Goal: Task Accomplishment & Management: Manage account settings

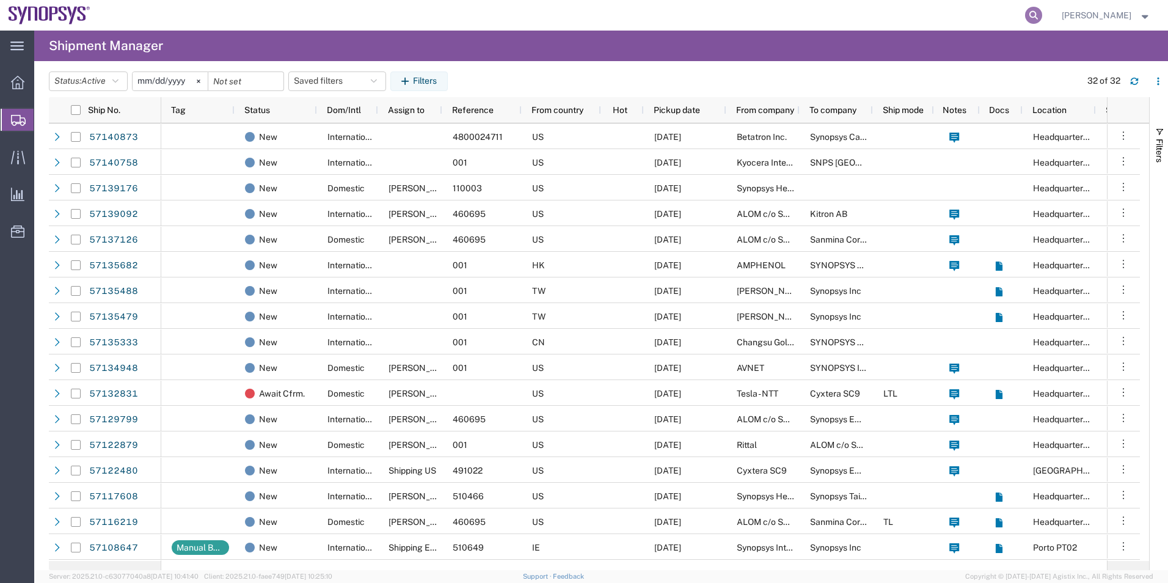
click at [1038, 15] on icon at bounding box center [1033, 15] width 17 height 17
click at [874, 22] on input "search" at bounding box center [838, 15] width 371 height 29
paste input "394102498980"
type input "394102498980"
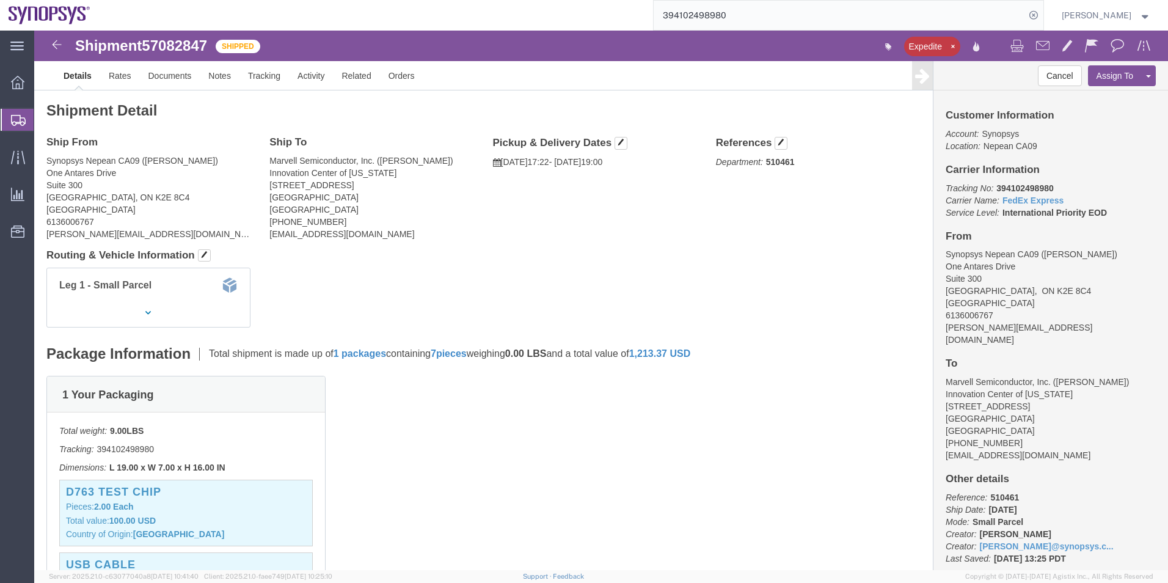
click b "394102498980"
copy b "394102498980"
click at [0, 0] on span "Shipment Manager" at bounding box center [0, 0] width 0 height 0
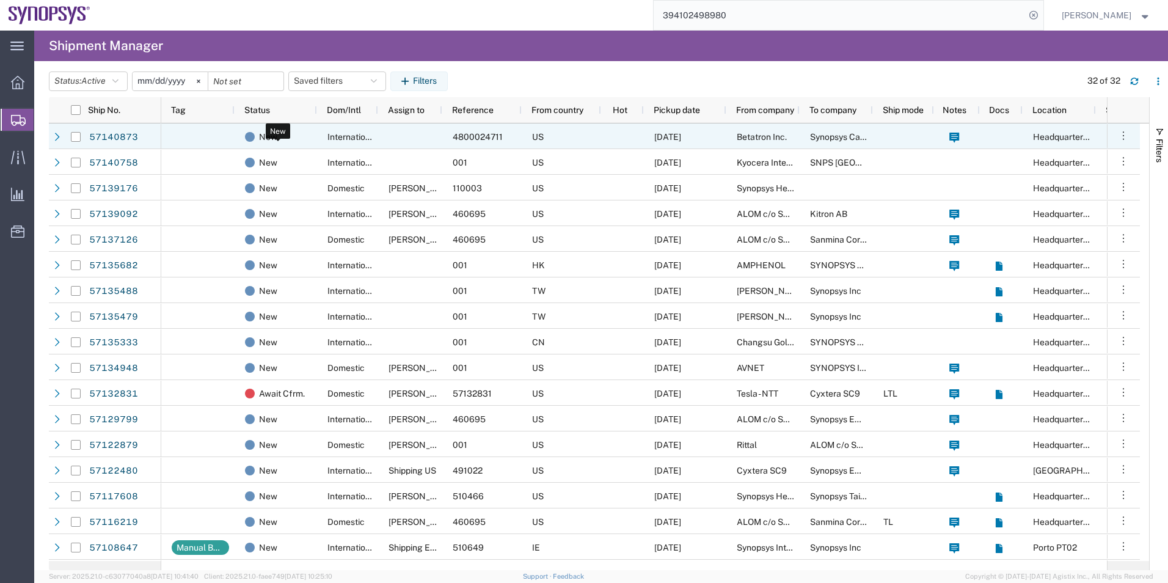
click at [249, 140] on span at bounding box center [250, 137] width 10 height 10
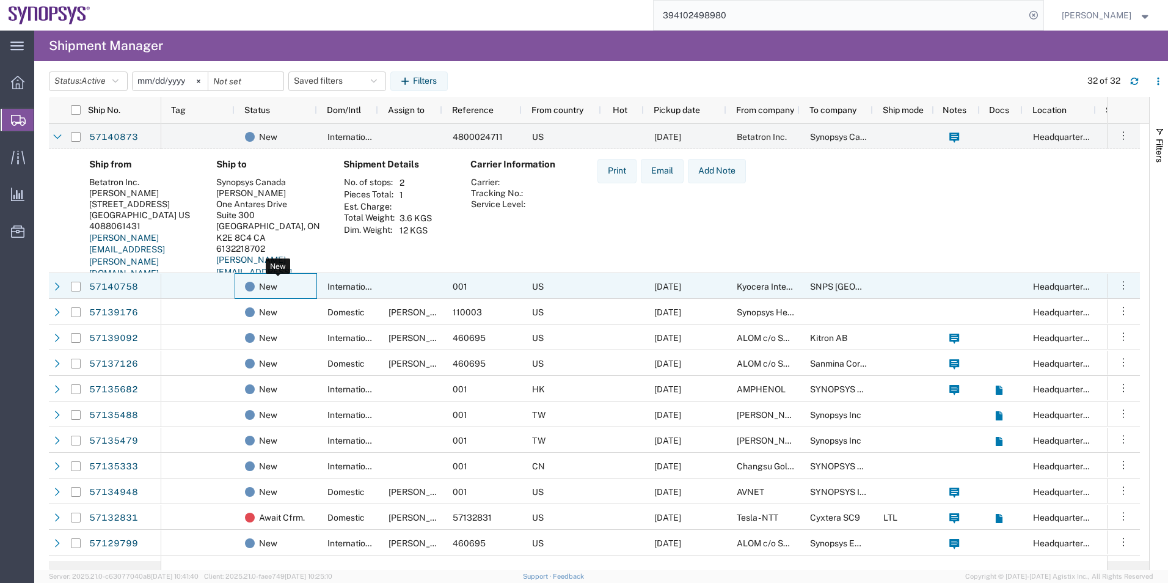
click at [280, 295] on div "New" at bounding box center [278, 287] width 67 height 26
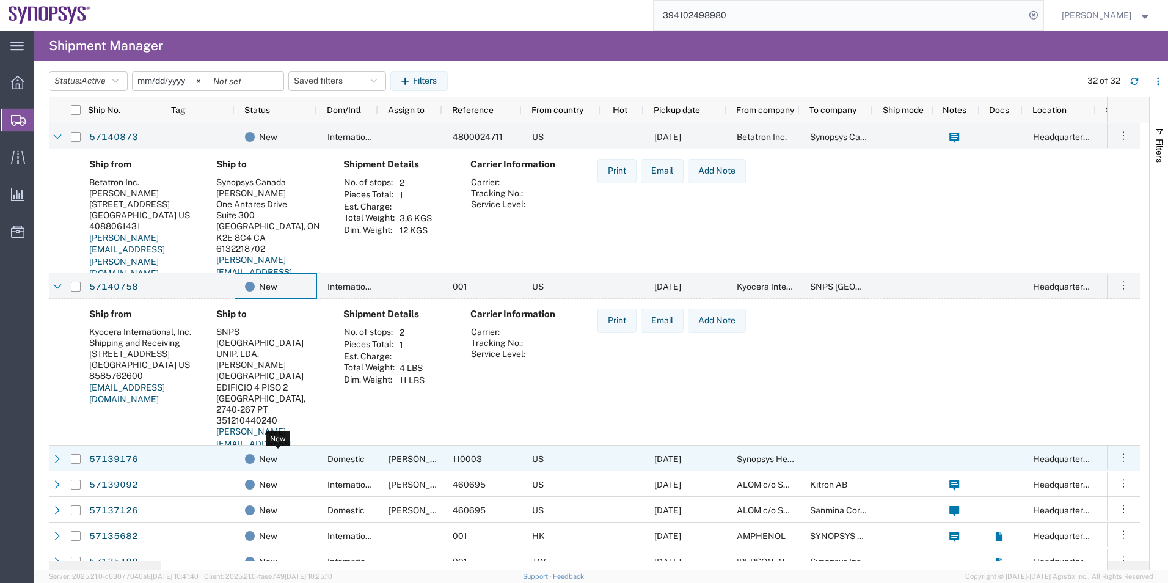
click at [289, 465] on div "New" at bounding box center [278, 459] width 67 height 26
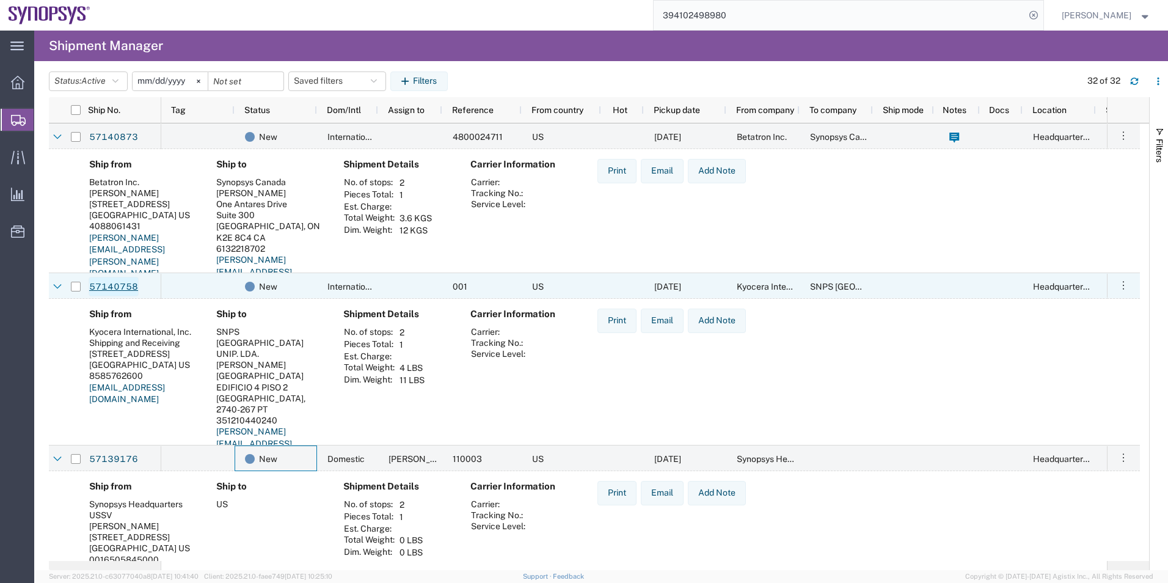
click at [107, 283] on link "57140758" at bounding box center [114, 287] width 50 height 20
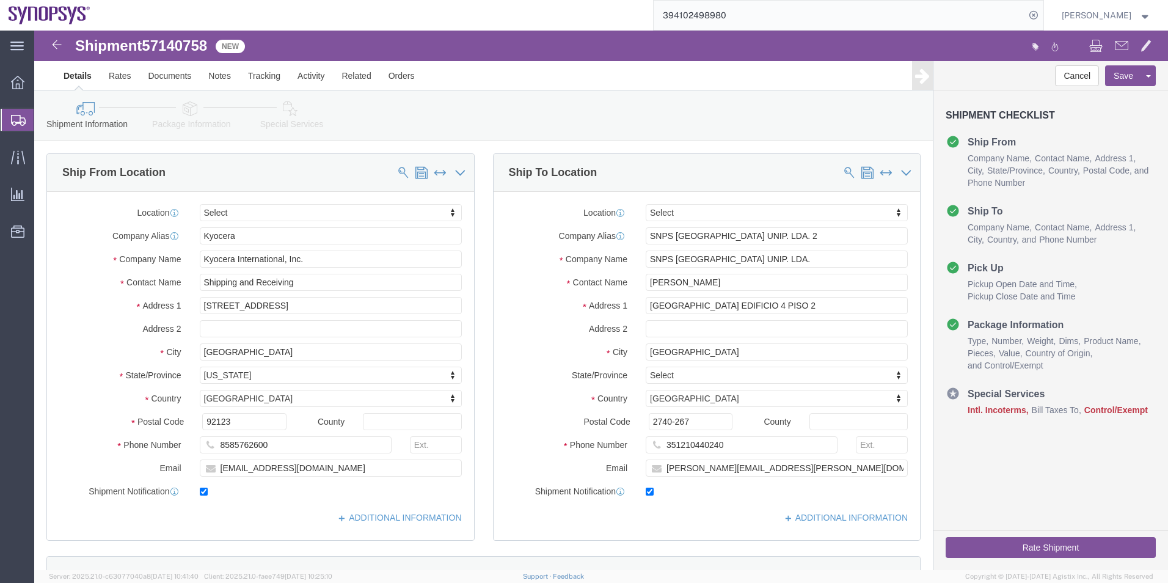
select select
click icon
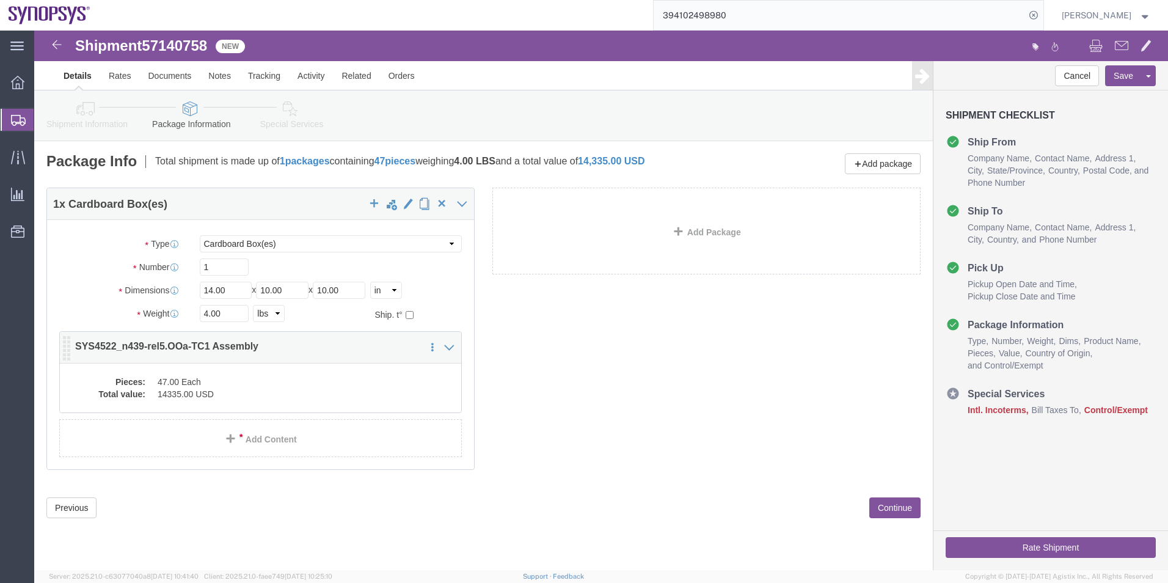
click div "Pieces: 47.00 Each Total value: 14335.00 USD"
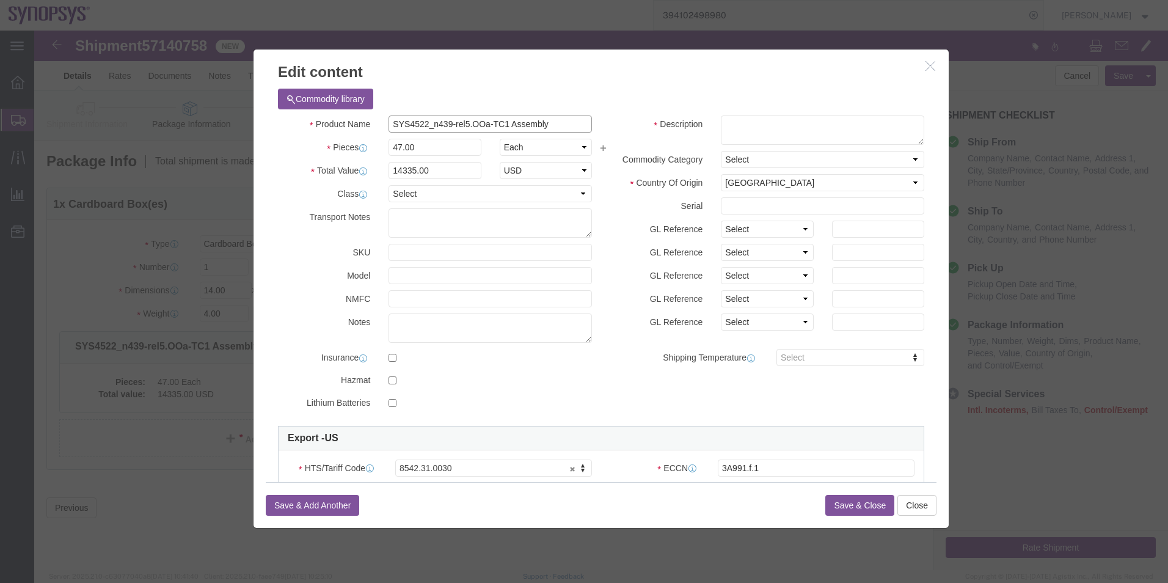
drag, startPoint x: 515, startPoint y: 94, endPoint x: 214, endPoint y: 103, distance: 301.2
click div "Edit content Commodity library Product Name SYS4522_n439-rel5.OOa-TC1 Assembly …"
click textarea
paste textarea "SYS4522_n439-rel5.OOa-TC1 Assembly"
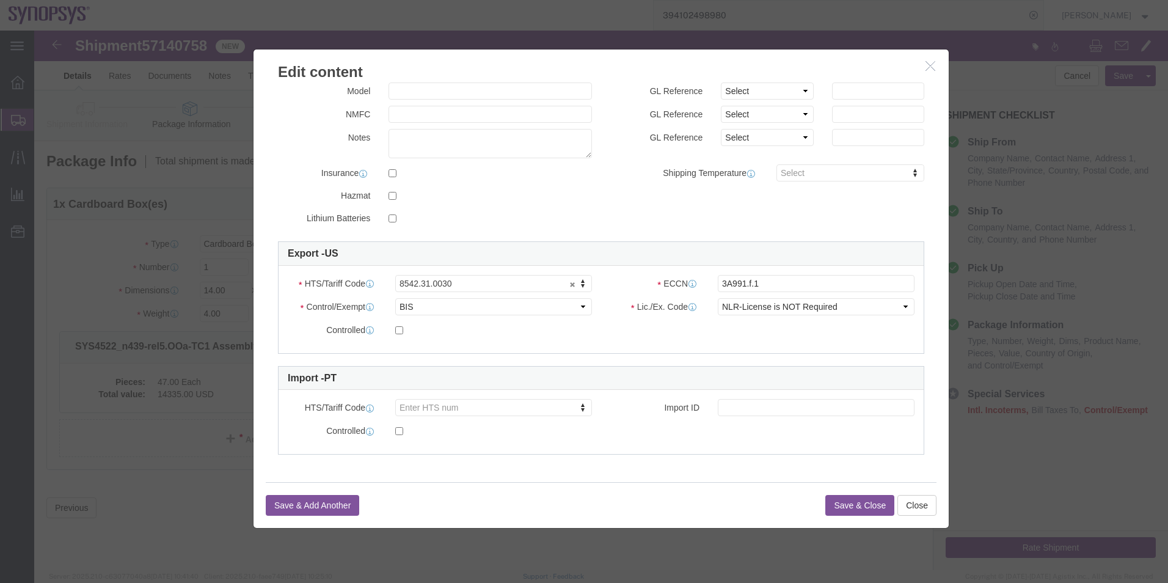
type textarea "SYS4522_n439-rel5.OOa-TC1 Assembly"
click input "3A991.f.1"
type input "3A991"
click div "Export - US HTS/Tariff Code 8542.31.0030 8542.31.0030 ECCN 3A991 Control/Exempt…"
click button "Save & Close"
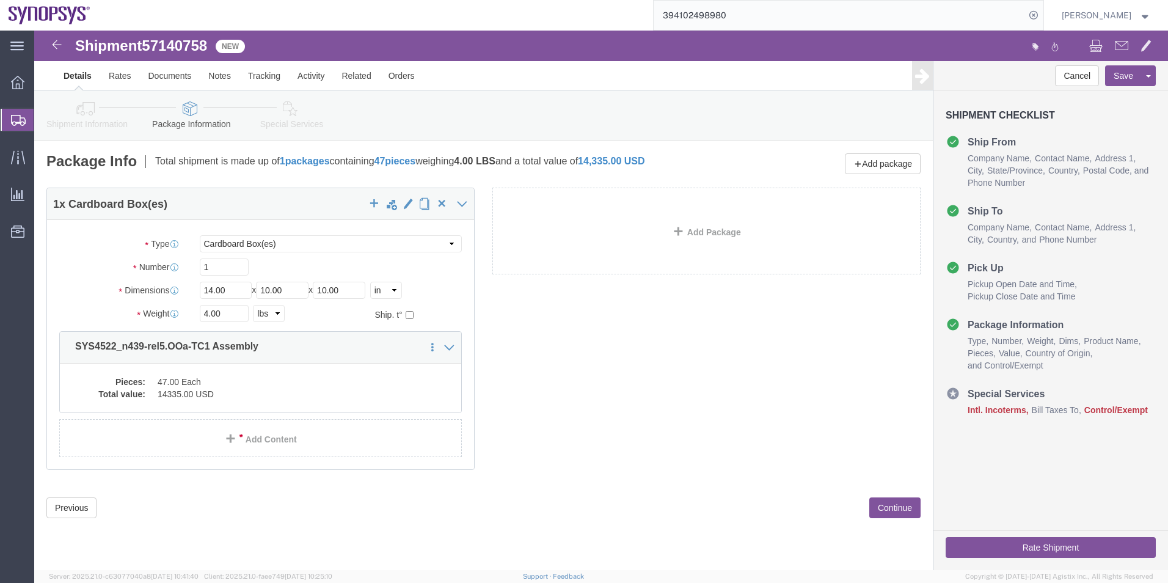
click icon
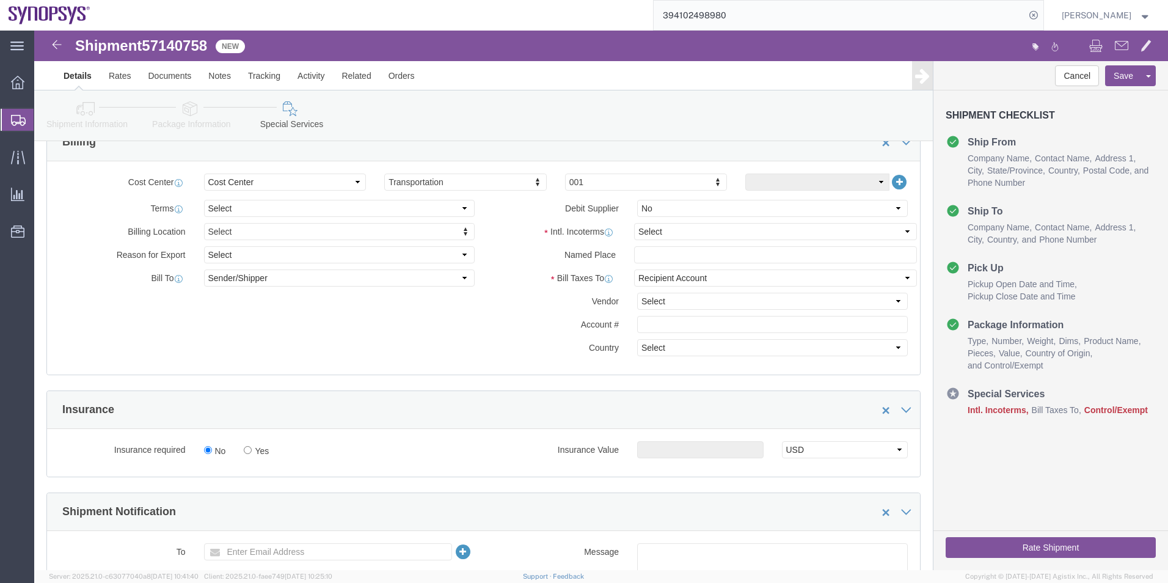
scroll to position [550, 0]
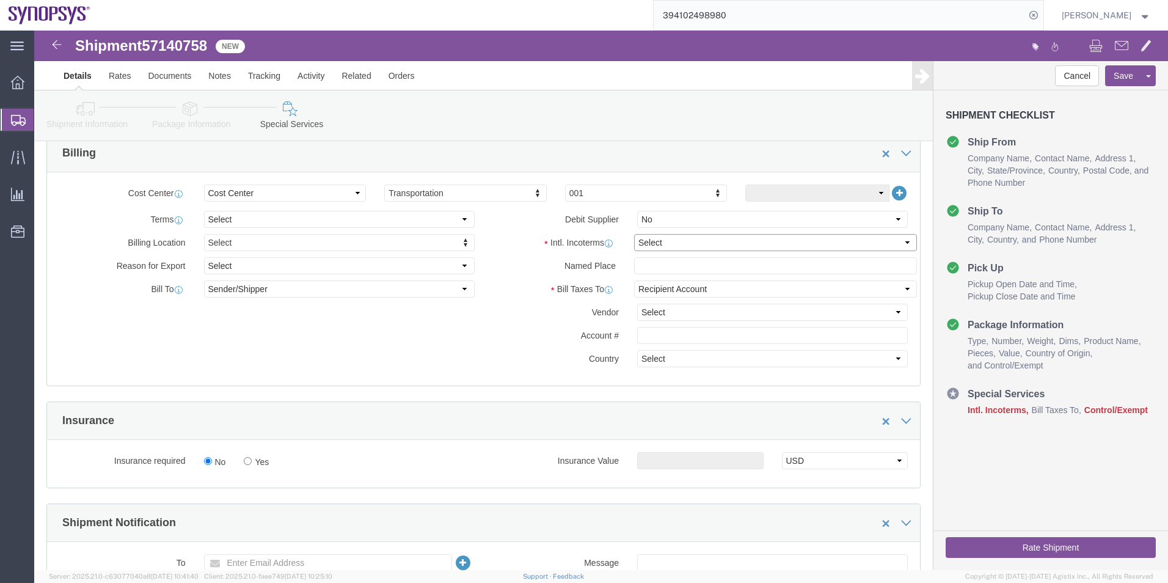
click select "Select Carriage Insurance Paid Carriage Paid To Cost and Freight Cost Insurance…"
select select "DAP"
click select "Select Carriage Insurance Paid Carriage Paid To Cost and Freight Cost Insurance…"
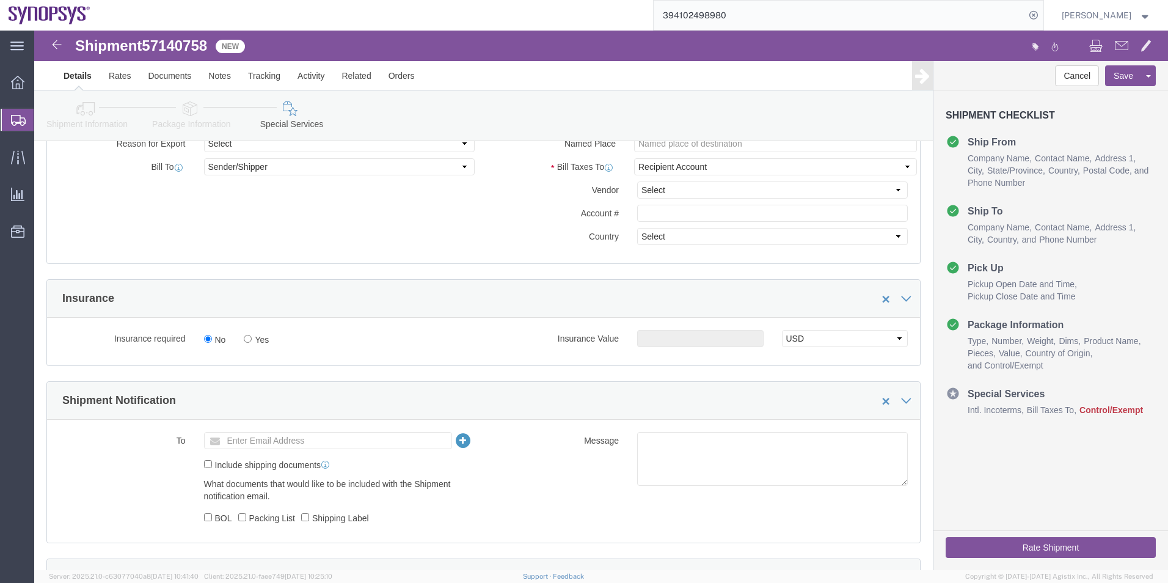
click icon
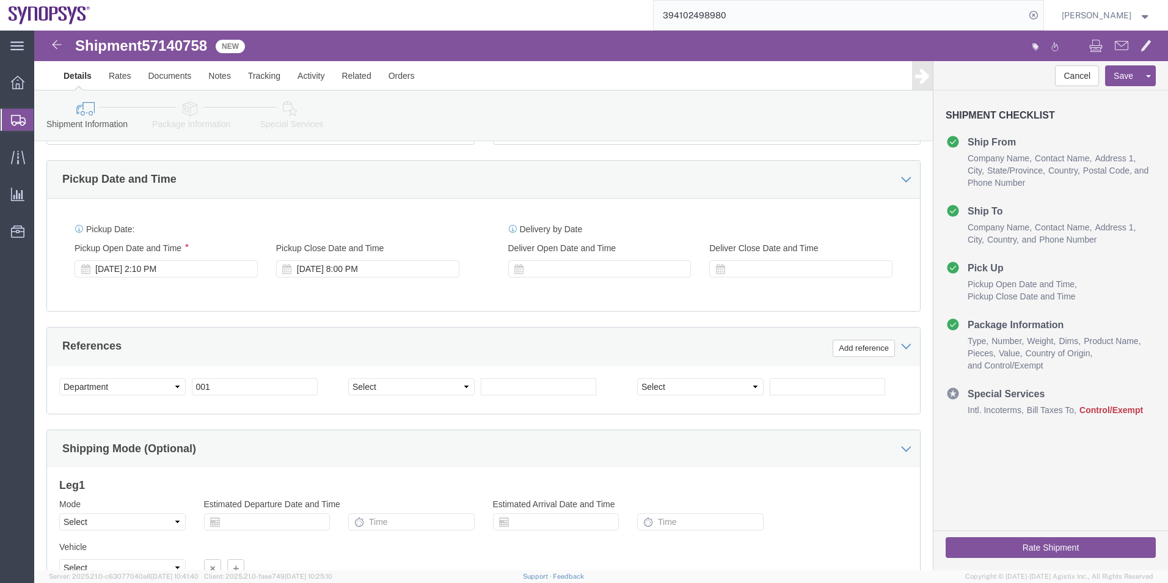
scroll to position [265, 0]
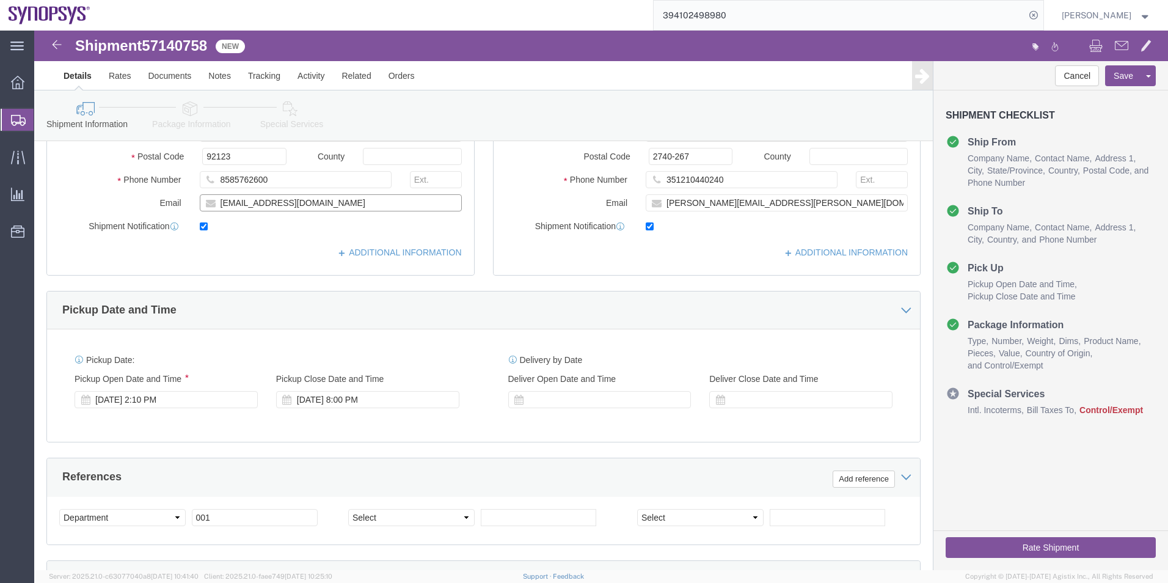
drag, startPoint x: 334, startPoint y: 175, endPoint x: 102, endPoint y: 175, distance: 232.1
click div "Email [EMAIL_ADDRESS][DOMAIN_NAME]"
click icon
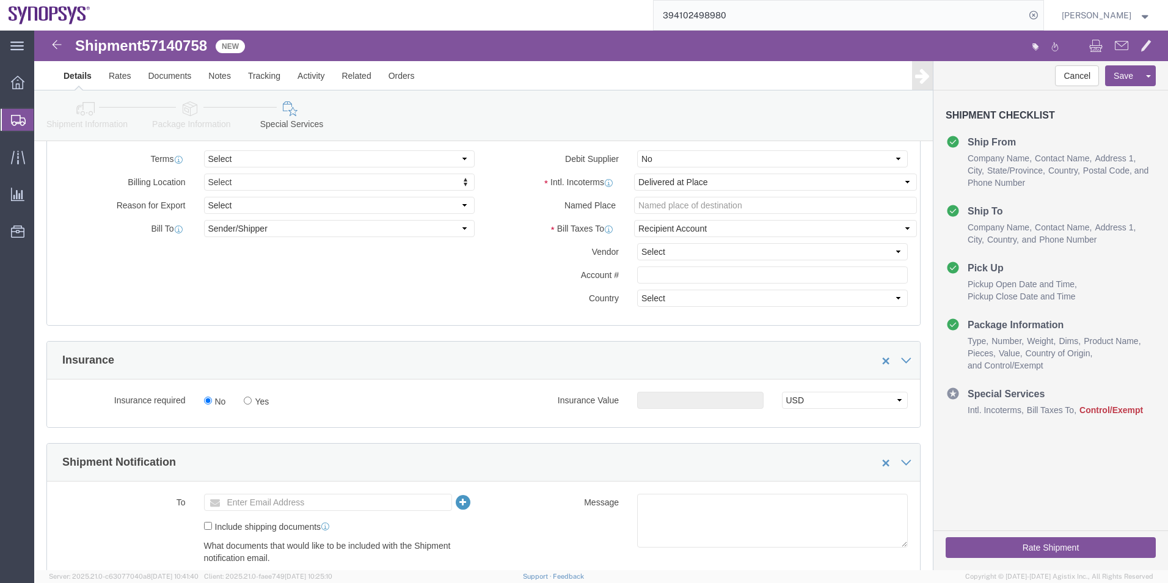
scroll to position [693, 0]
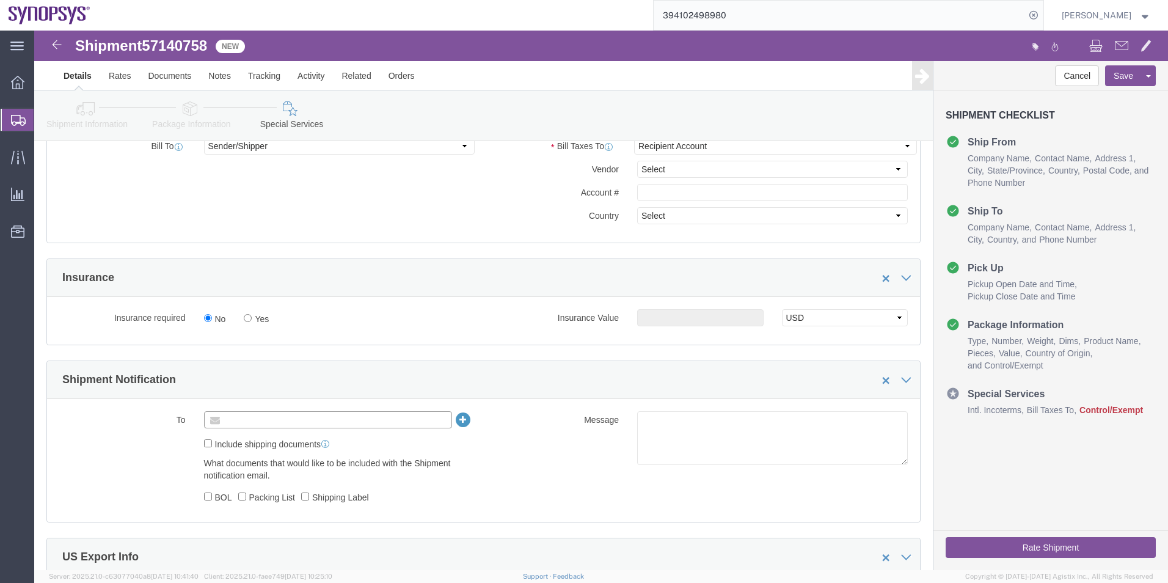
click input "text"
paste input "[EMAIL_ADDRESS][DOMAIN_NAME]"
type input "[EMAIL_ADDRESS][DOMAIN_NAME]"
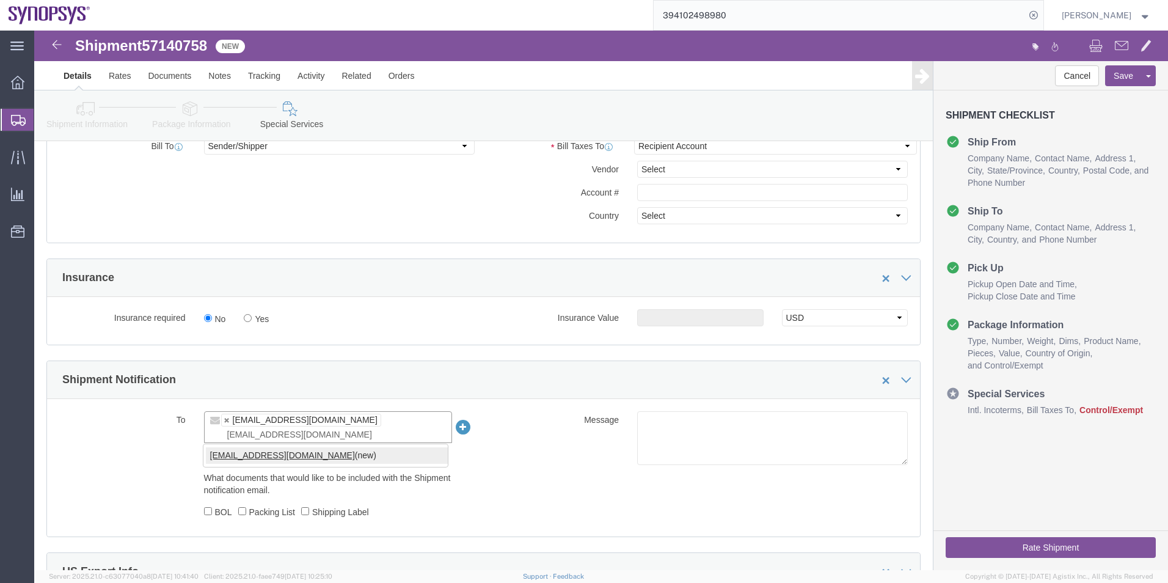
type input "[EMAIL_ADDRESS][DOMAIN_NAME]"
click div "[EMAIL_ADDRESS][DOMAIN_NAME] (new)"
type input "[EMAIL_ADDRESS][DOMAIN_NAME],[EMAIL_ADDRESS][DOMAIN_NAME]"
click textarea
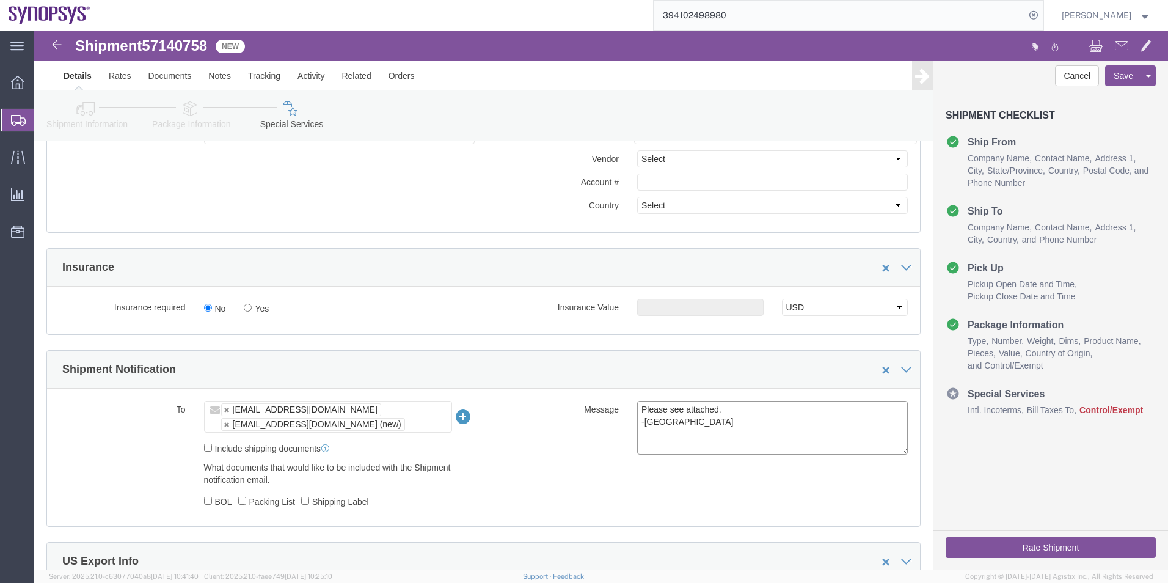
scroll to position [876, 0]
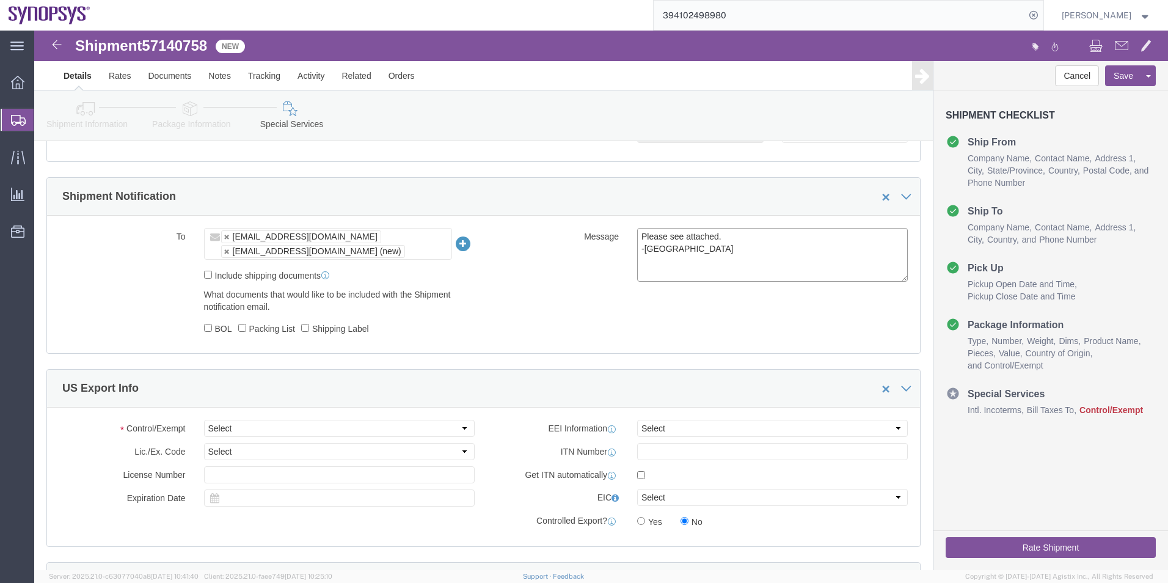
type textarea "Please see attached. -[GEOGRAPHIC_DATA]"
click select "Select ATF BIS DEA EPA FDA FTR ITAR OFAC Other (OPA)"
select select "BIS"
click select "Select ATF BIS DEA EPA FDA FTR ITAR OFAC Other (OPA)"
click select "Select AGR-Agricultural APP-Computers APR-Additional Permissive Exports AVS-Air…"
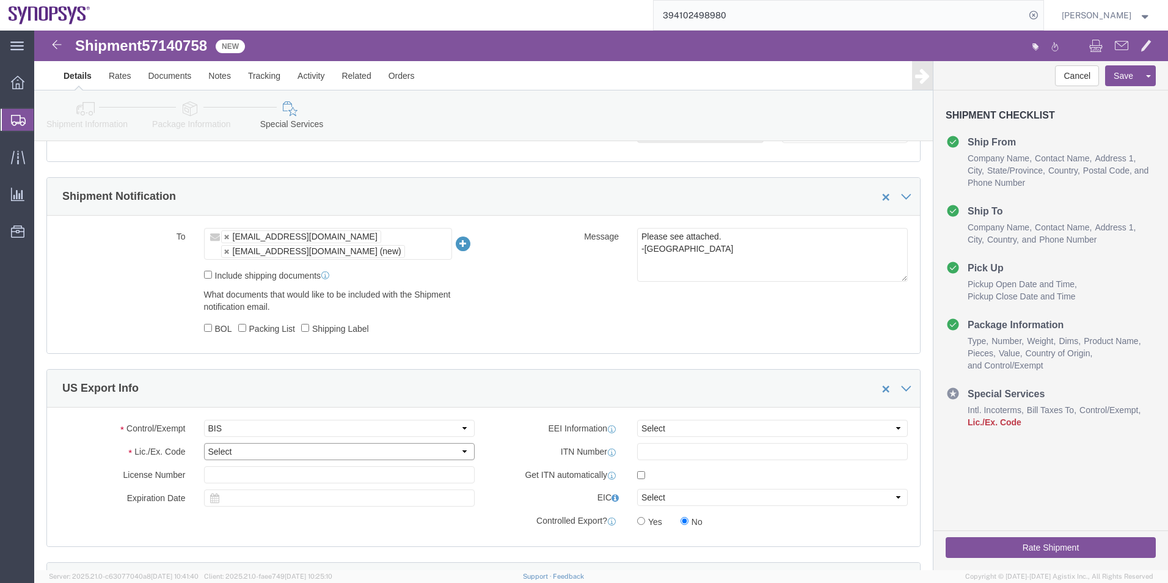
select select "NLR"
click select "Select AGR-Agricultural APP-Computers APR-Additional Permissive Exports AVS-Air…"
drag, startPoint x: 672, startPoint y: 389, endPoint x: 674, endPoint y: 395, distance: 6.2
click select "Select AES-Direct EEI Carrier File EEI EEI Exempt"
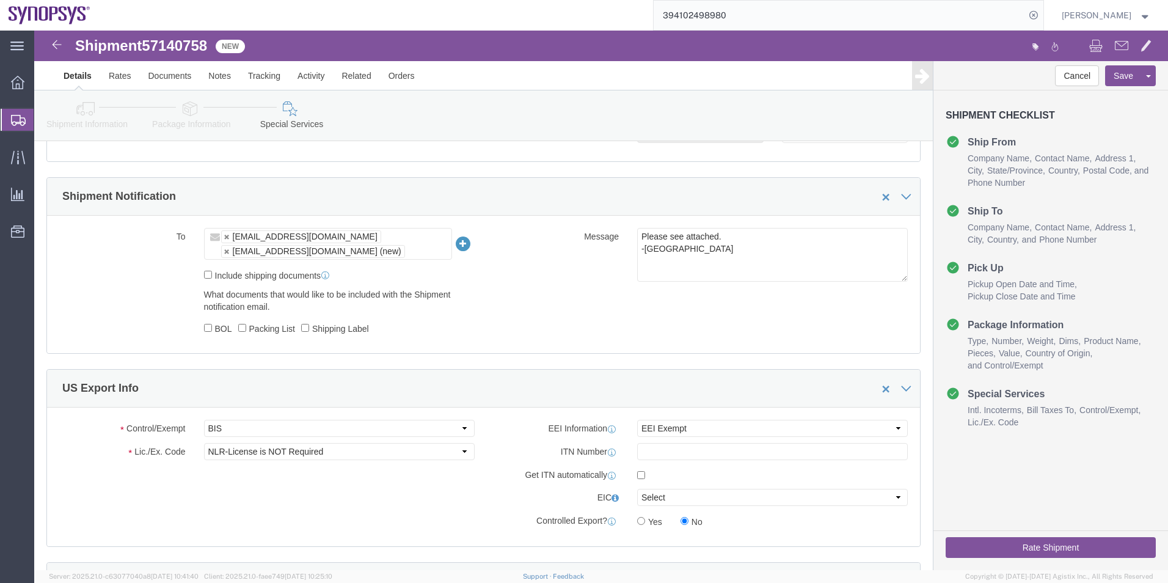
click div "Control/Exempt Select ATF BIS DEA EPA FDA FTR ITAR OFAC Other (OPA) Lic./Ex. Co…"
click select "Select AES-Direct EEI Carrier File EEI EEI Exempt"
select select "AESD"
click select "Select AES-Direct EEI Carrier File EEI EEI Exempt"
click input "checkbox"
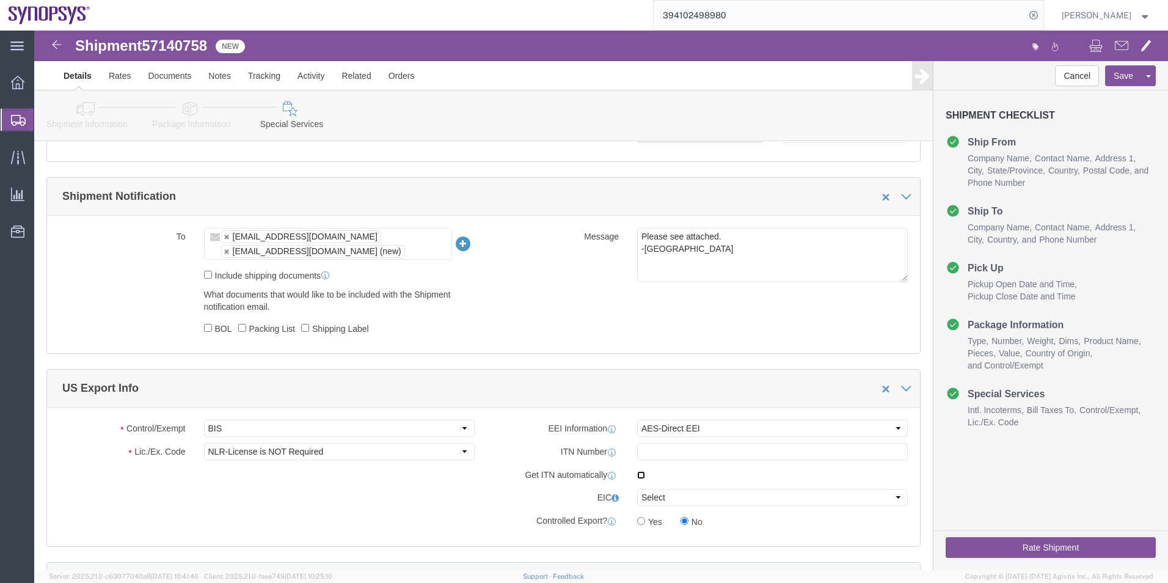
checkbox input "true"
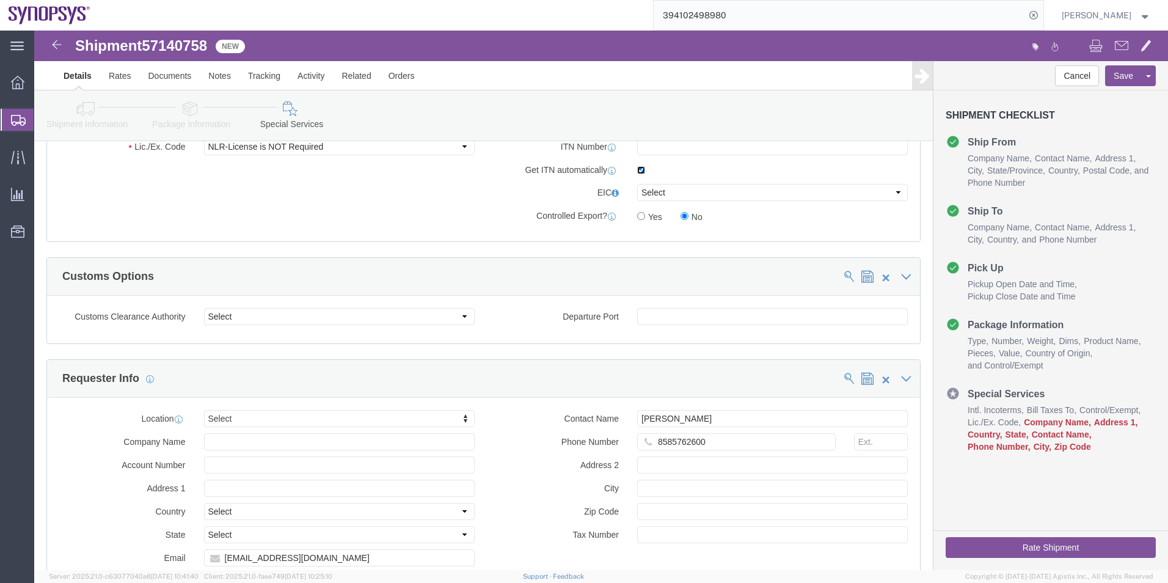
scroll to position [1181, 0]
drag, startPoint x: 270, startPoint y: 376, endPoint x: 270, endPoint y: 383, distance: 6.7
click div "Location Select Select My Profile Location [GEOGRAPHIC_DATA] DE04 Agrate Brianz…"
type input "pt01"
select select "63152"
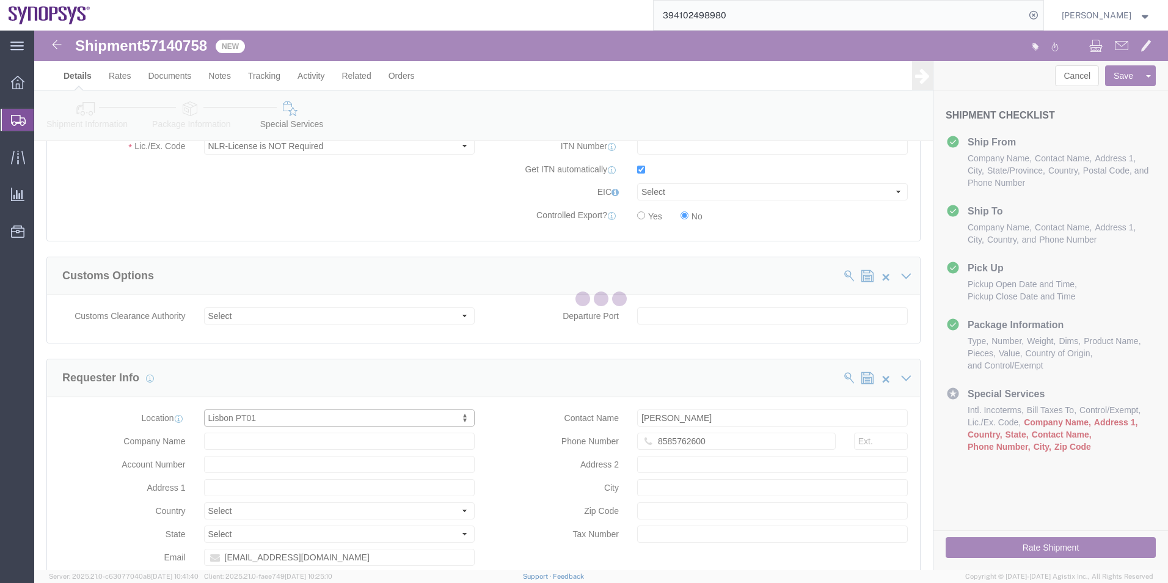
type input "[GEOGRAPHIC_DATA]"
select select "PT"
type input "Piso 2"
type input "Porto Salvo"
type input "2740-267"
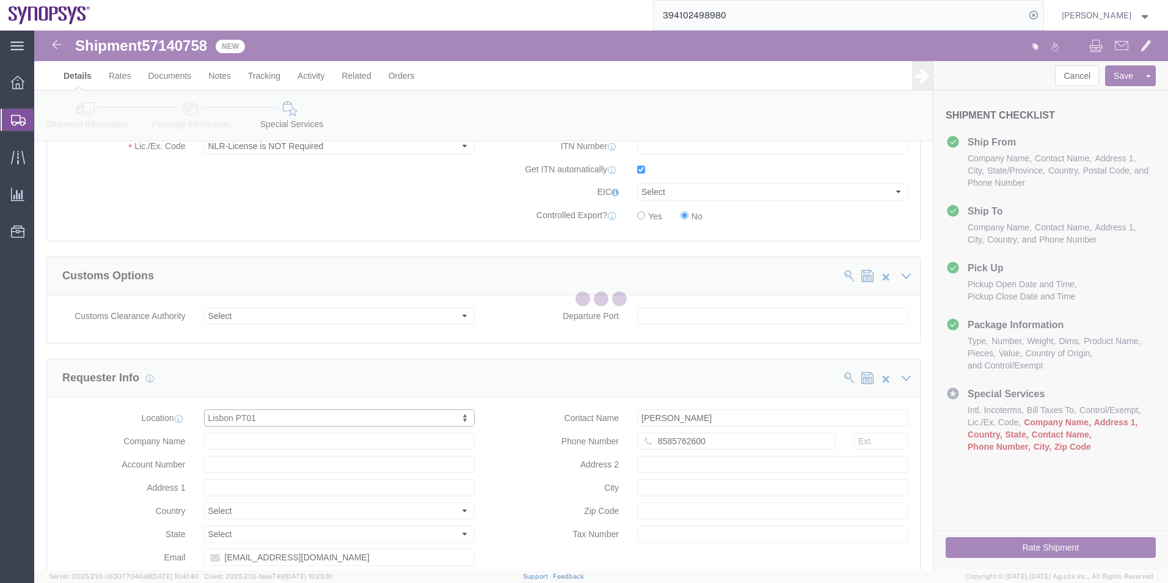
type input "SNPS, [GEOGRAPHIC_DATA] Unipessoal, Lda."
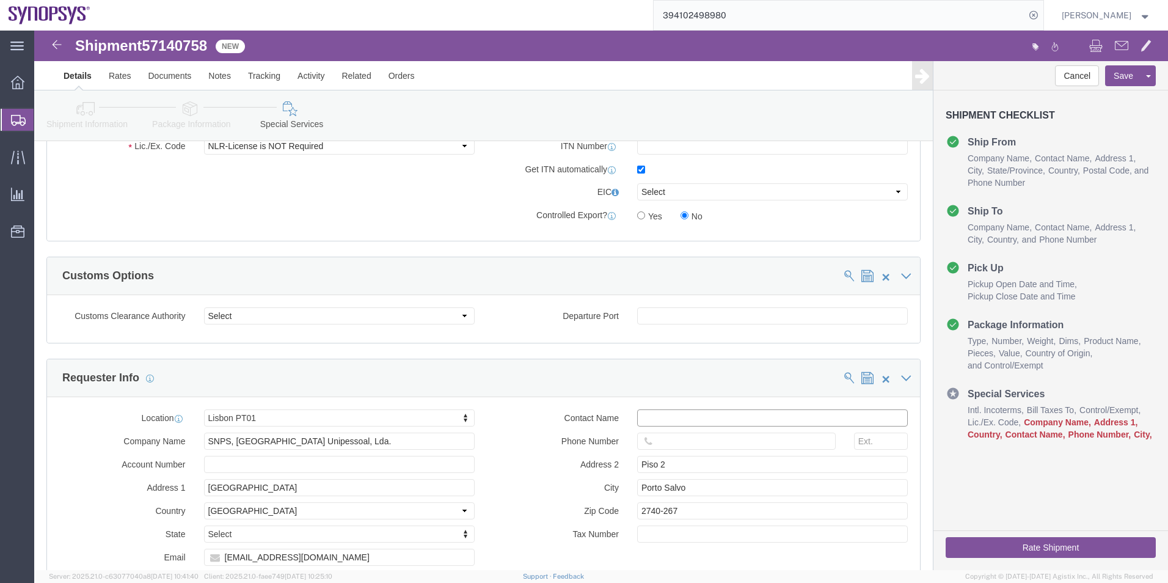
click input "text"
paste input "[PERSON_NAME]"
type input "[PERSON_NAME]"
click input "text"
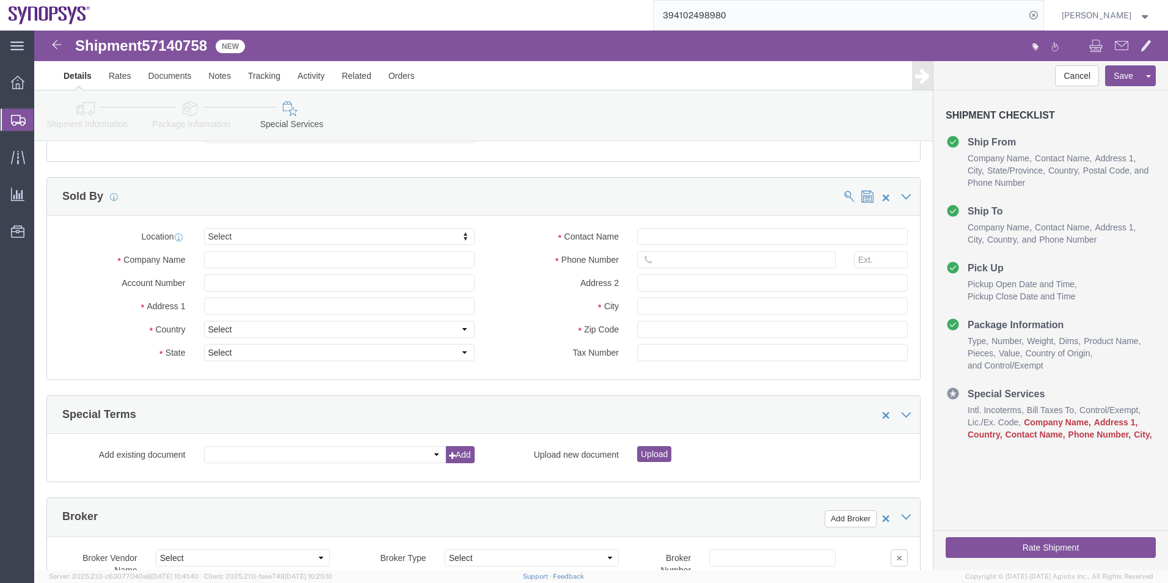
scroll to position [1548, 0]
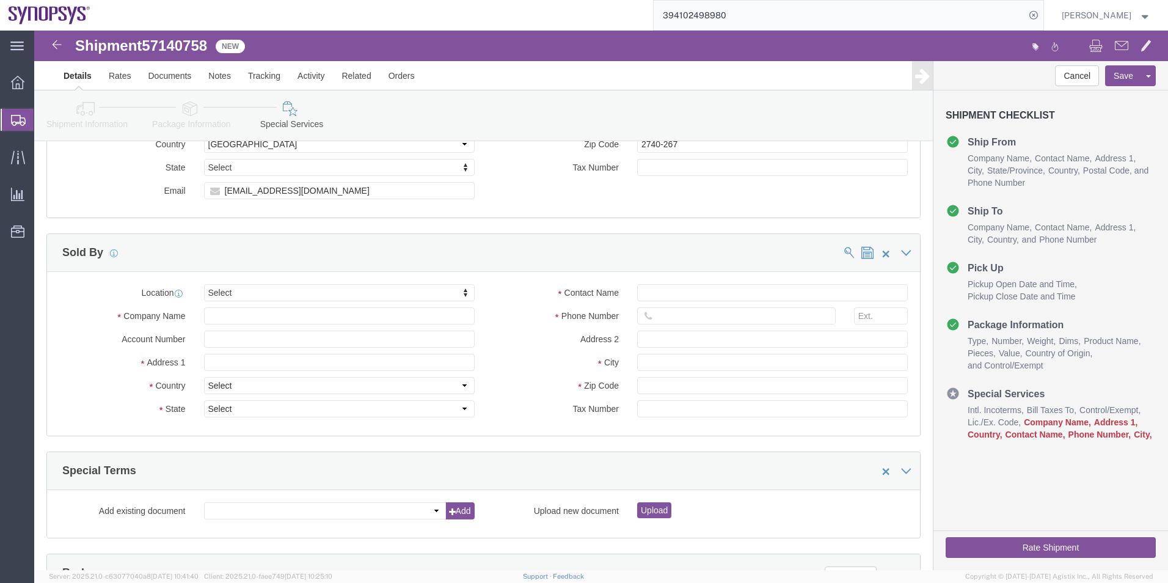
type input "351915185726"
type input "ussv"
select select "63204"
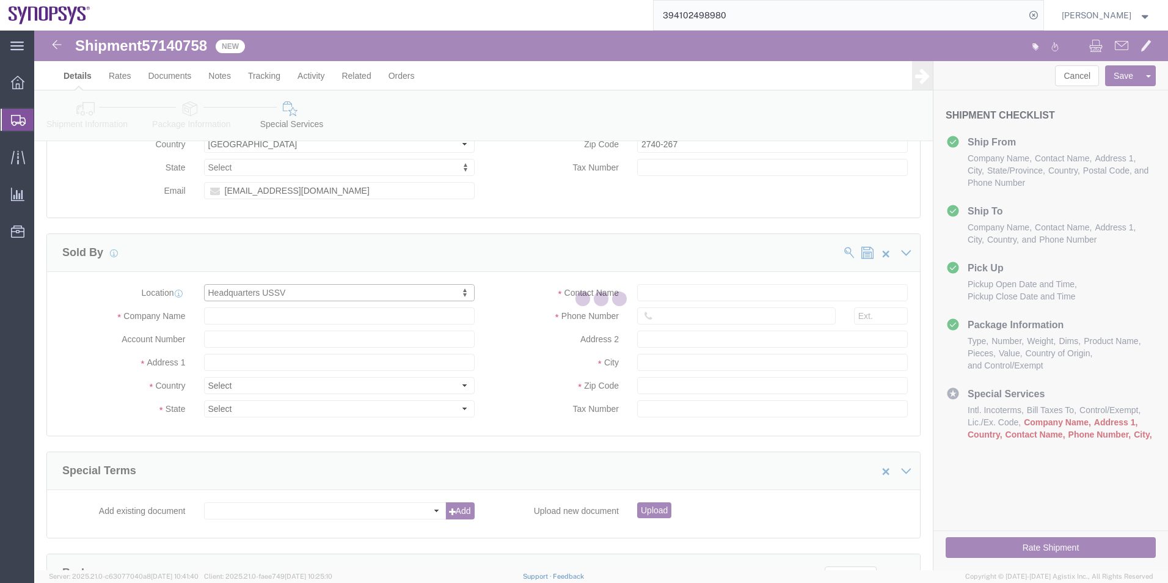
type input "[STREET_ADDRESS]"
select select "US"
type input "6505845000"
type input "Sunnyvale"
type input "94085"
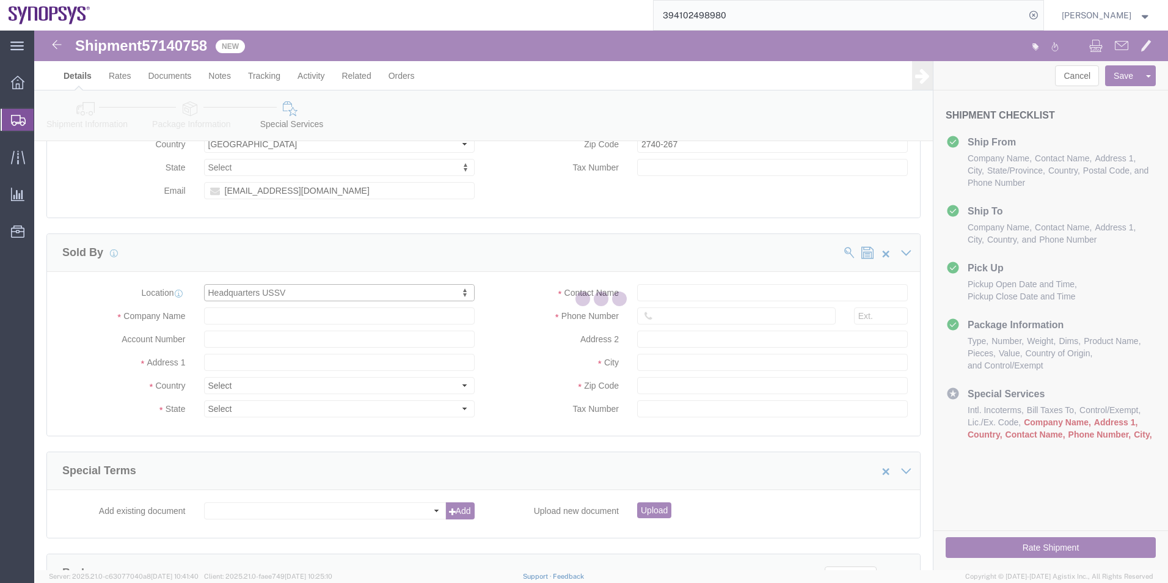
type input "Synopsys Headquarters USSV"
select select "CA"
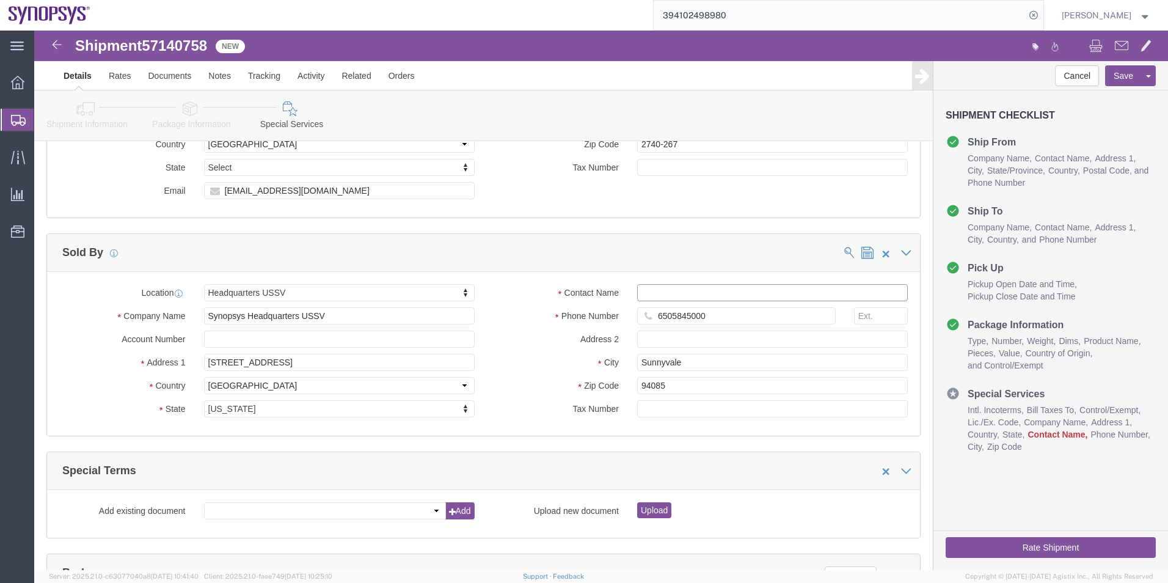
click input "Contact Name"
paste input "[PERSON_NAME]"
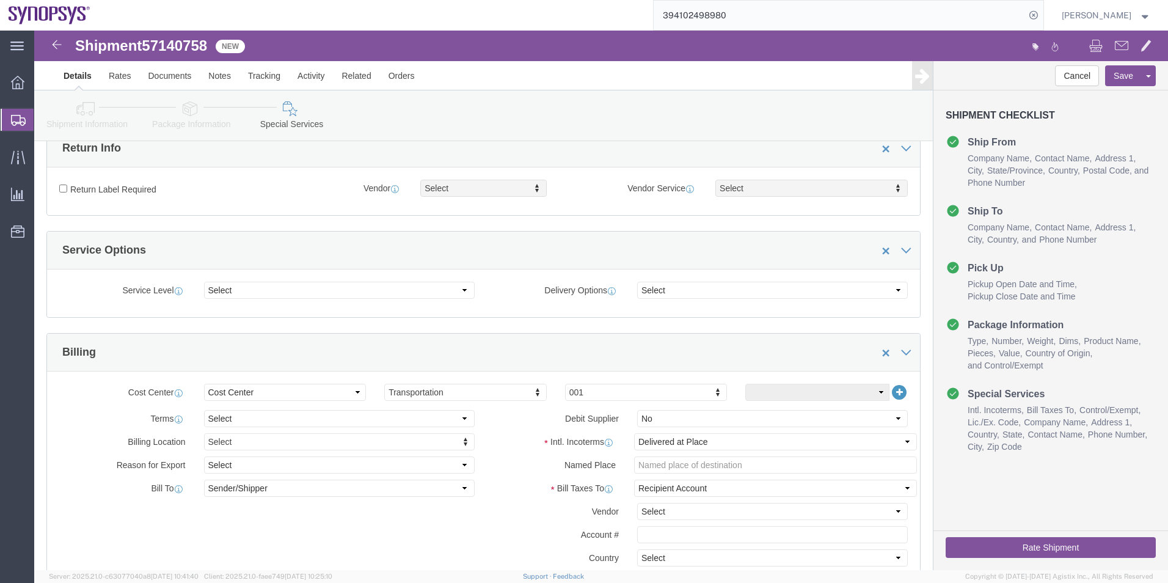
scroll to position [326, 0]
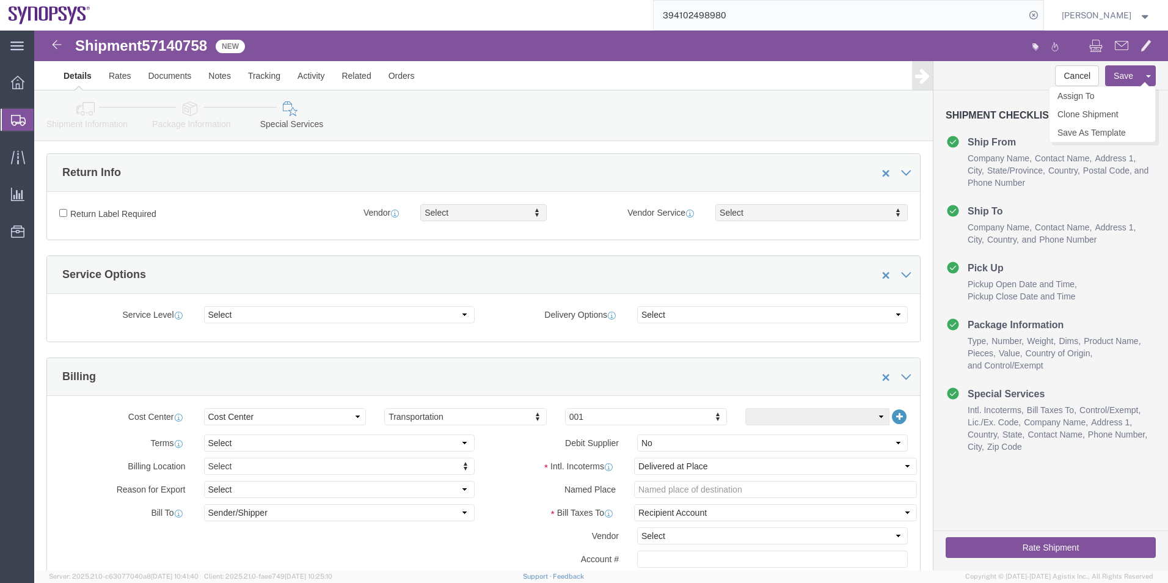
type input "[PERSON_NAME]"
click button "Save"
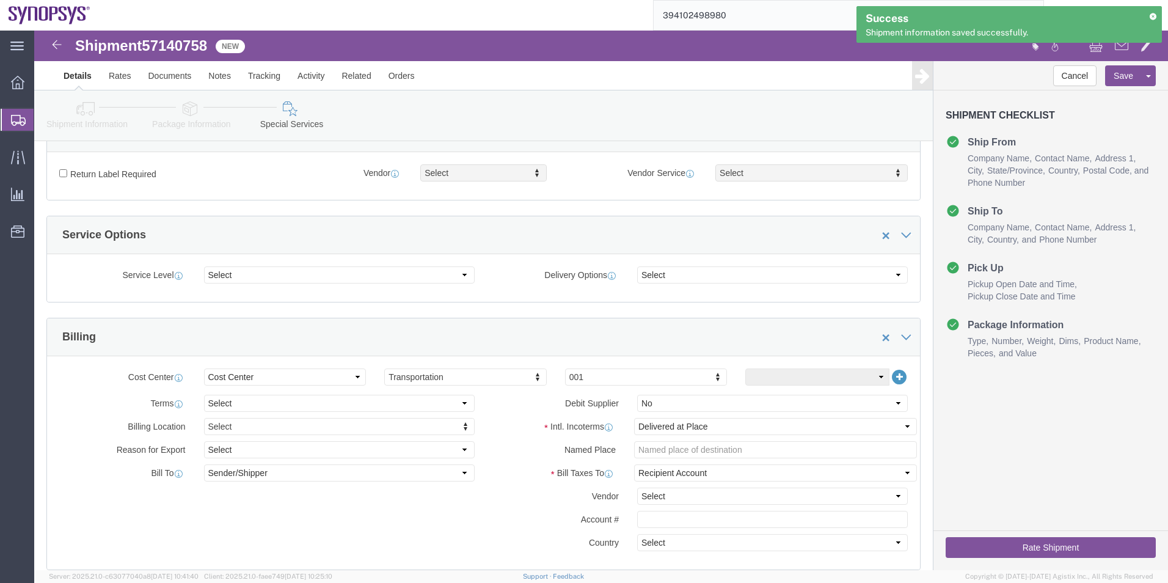
scroll to position [387, 0]
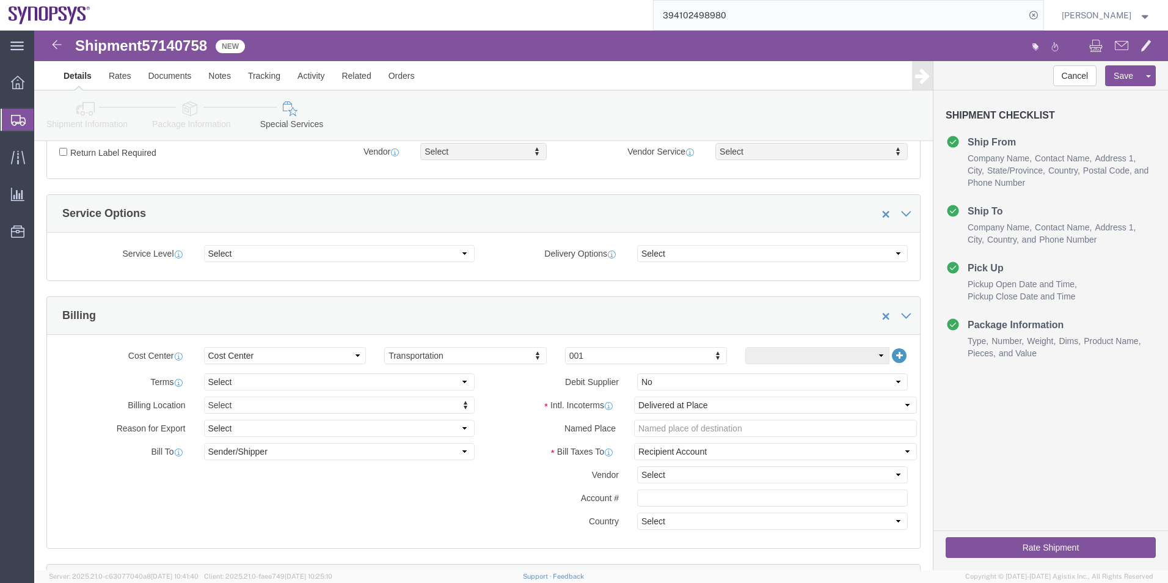
click icon
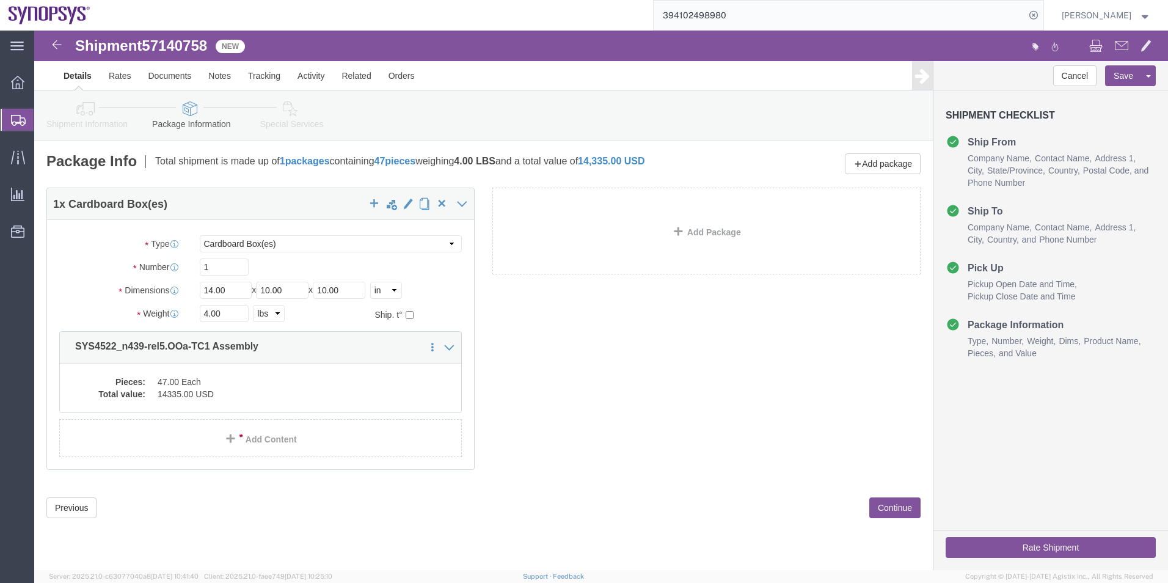
click icon
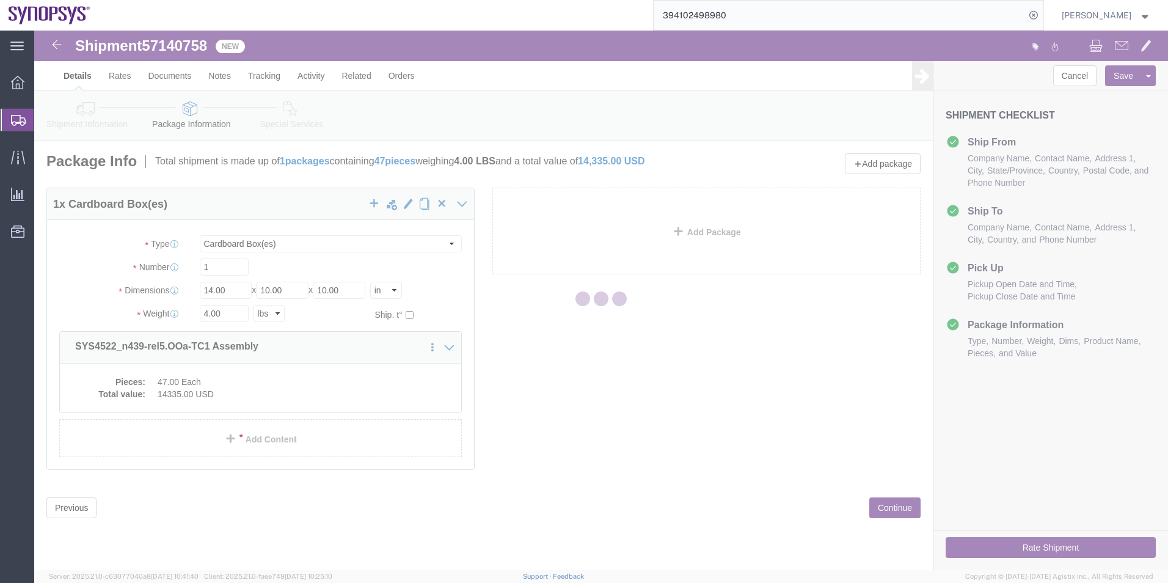
select select
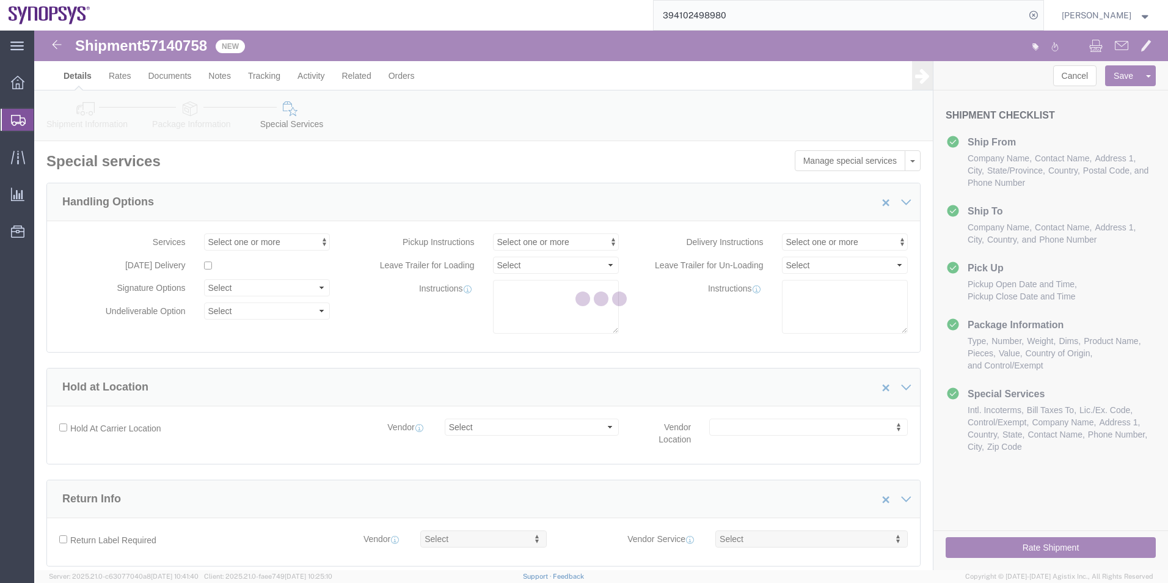
select select "COSTCENTER"
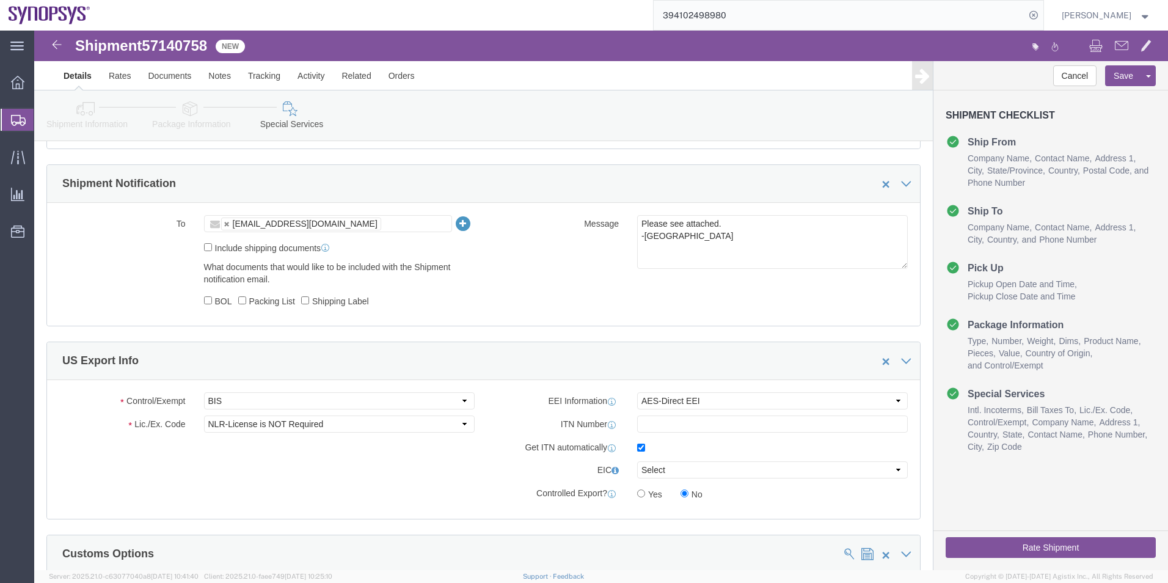
scroll to position [916, 0]
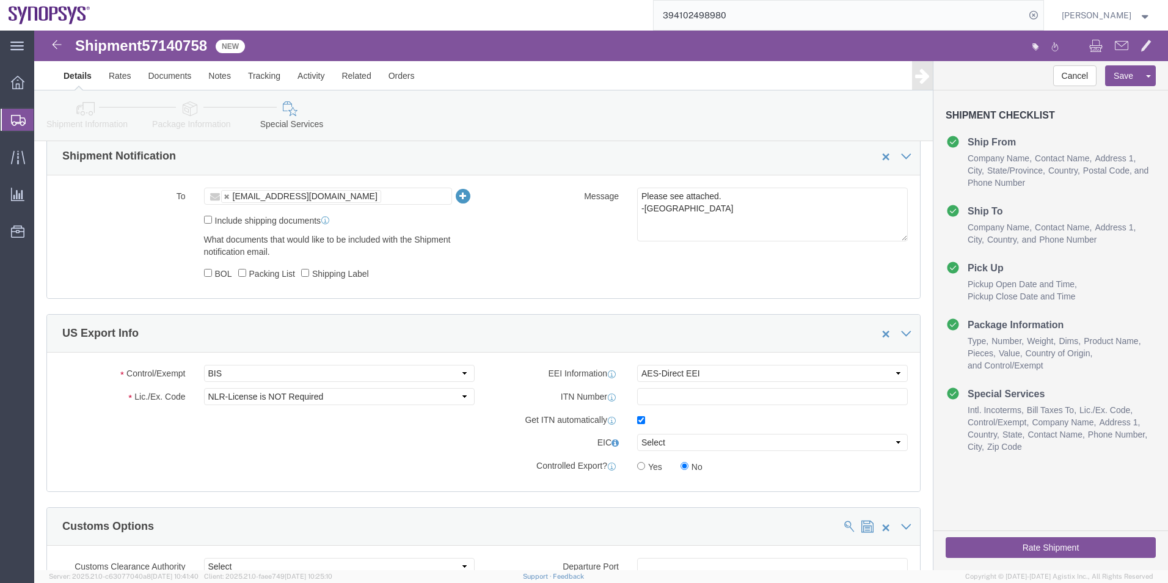
click icon
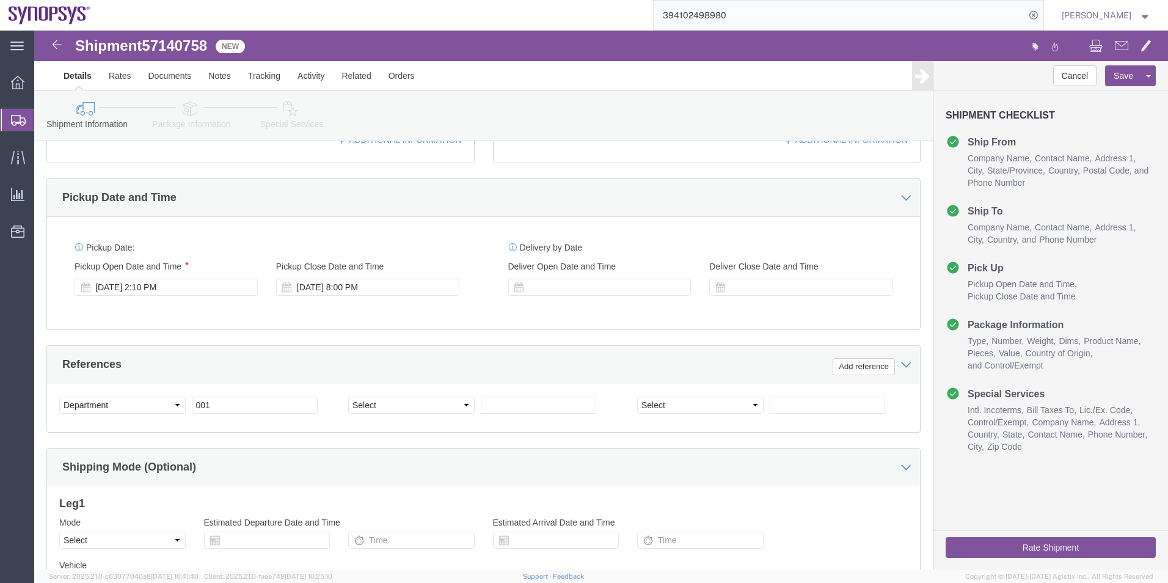
scroll to position [204, 0]
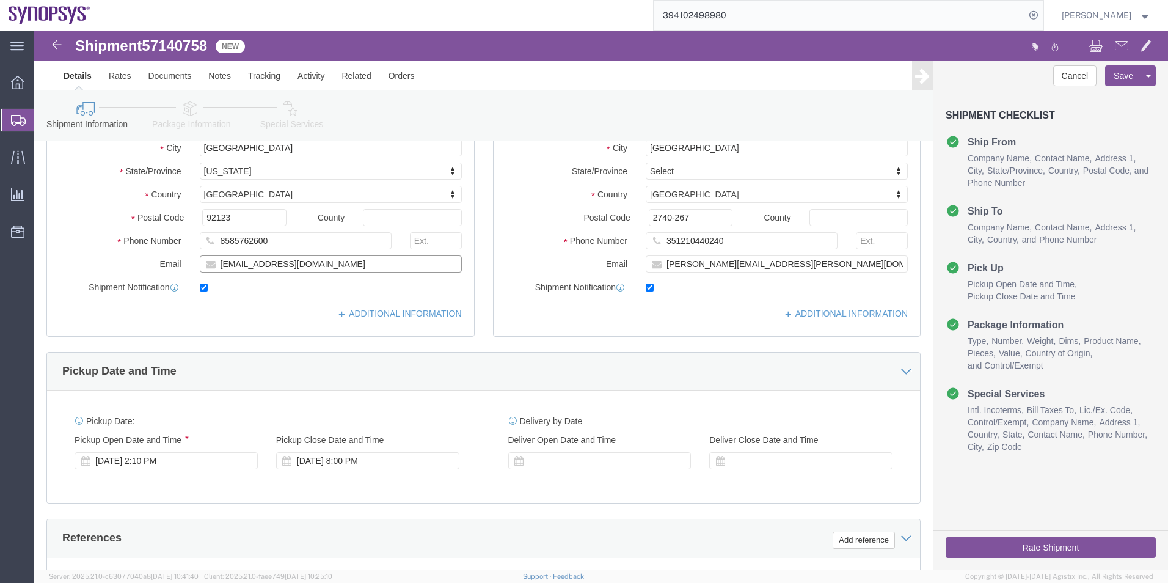
drag, startPoint x: 329, startPoint y: 232, endPoint x: 90, endPoint y: 237, distance: 238.8
click div "Email [EMAIL_ADDRESS][DOMAIN_NAME]"
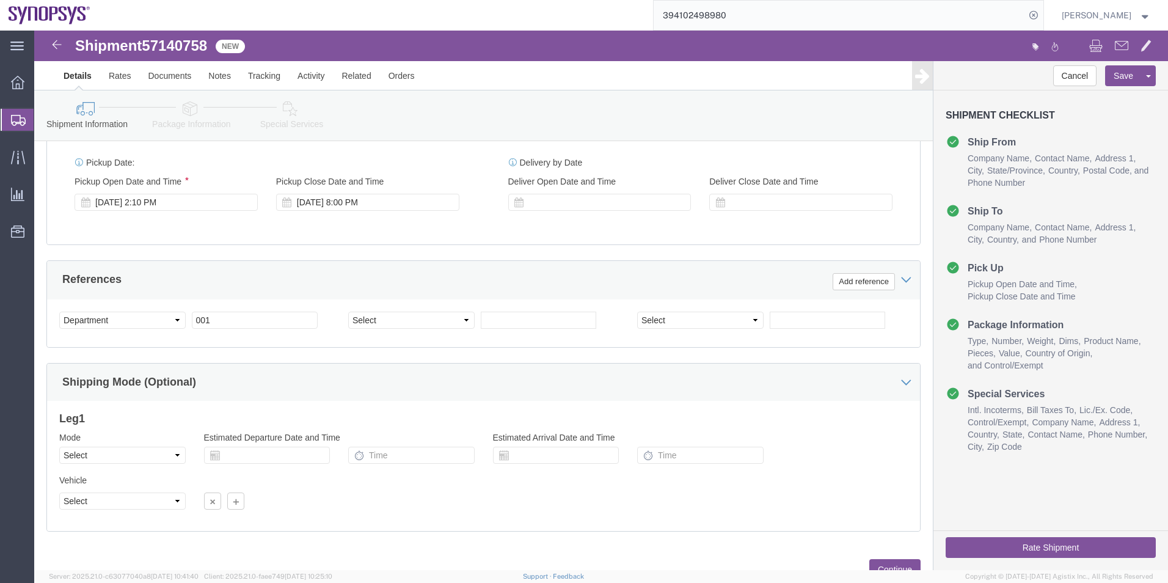
scroll to position [509, 0]
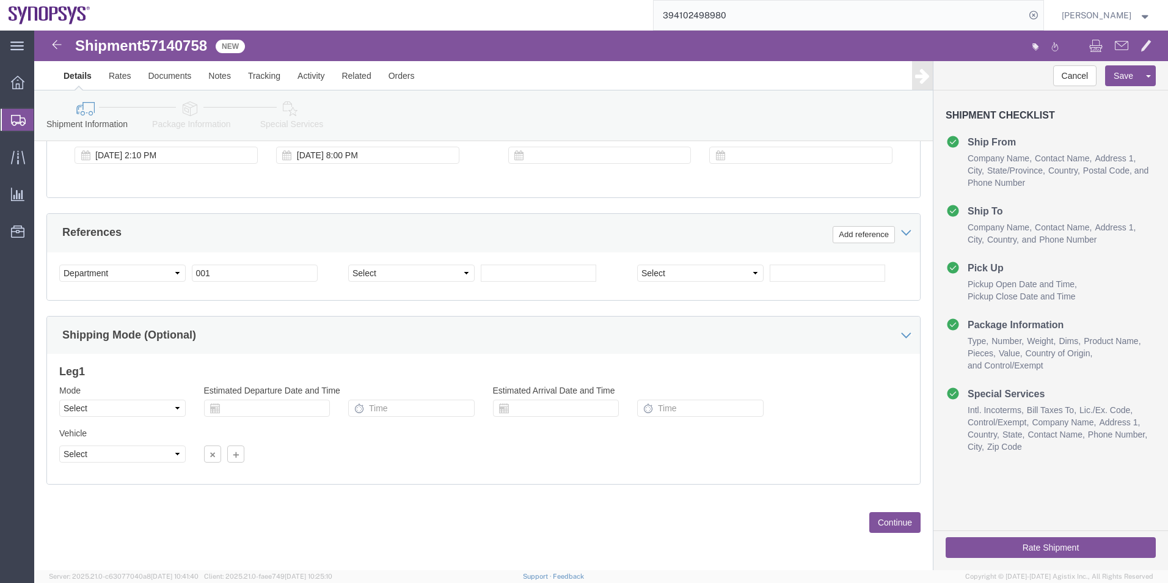
click icon
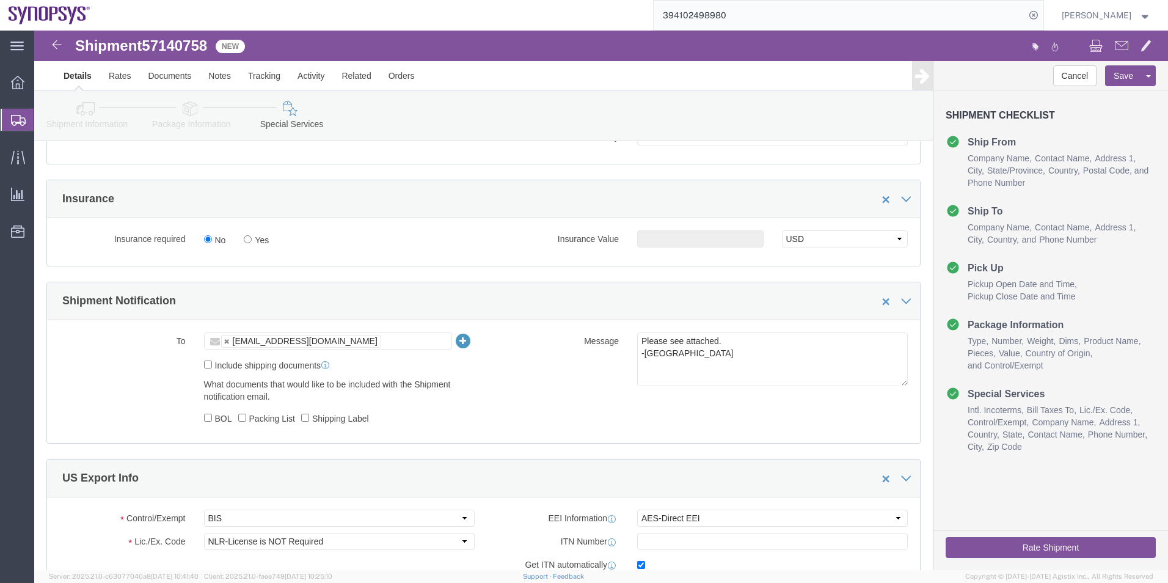
scroll to position [743, 0]
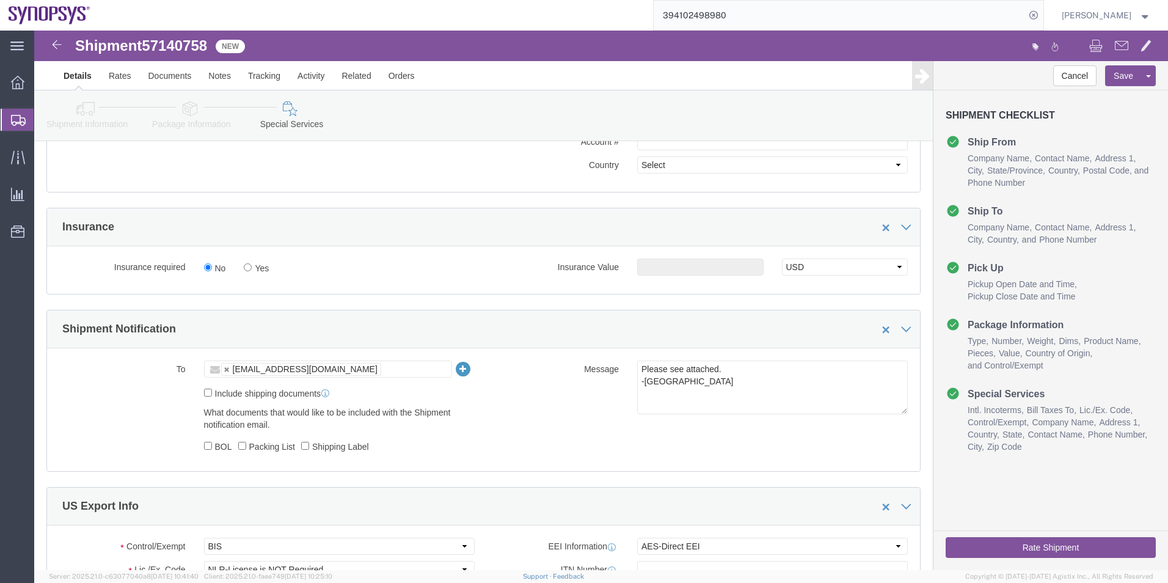
click ul "[EMAIL_ADDRESS][DOMAIN_NAME]"
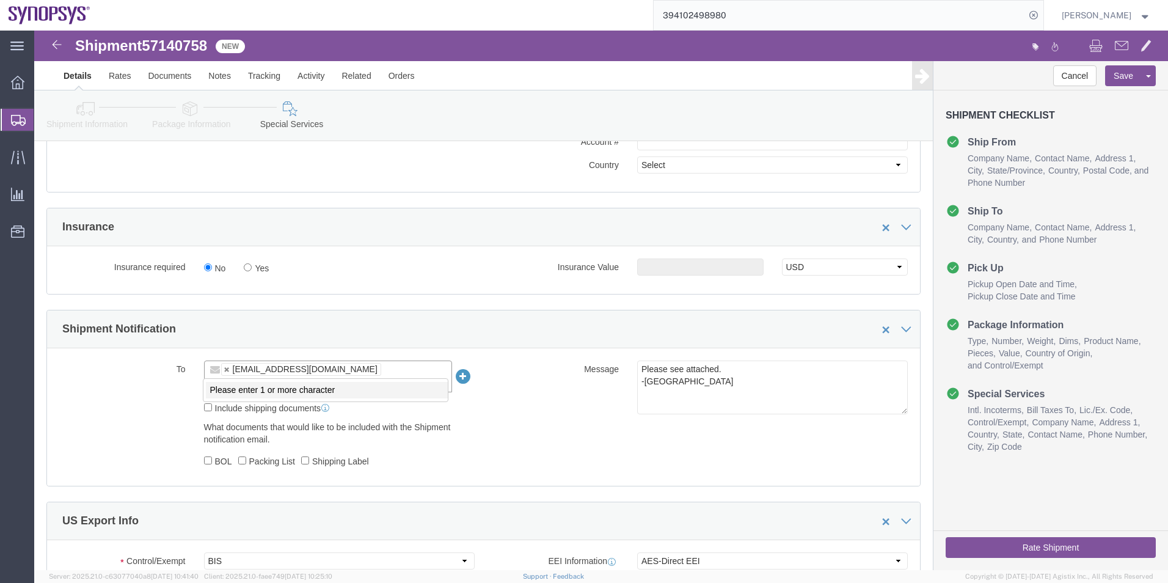
paste input "[EMAIL_ADDRESS][DOMAIN_NAME]"
type input "[EMAIL_ADDRESS][DOMAIN_NAME]"
type input "[EMAIL_ADDRESS][DOMAIN_NAME],[EMAIL_ADDRESS][DOMAIN_NAME]"
click button "Rate Shipment"
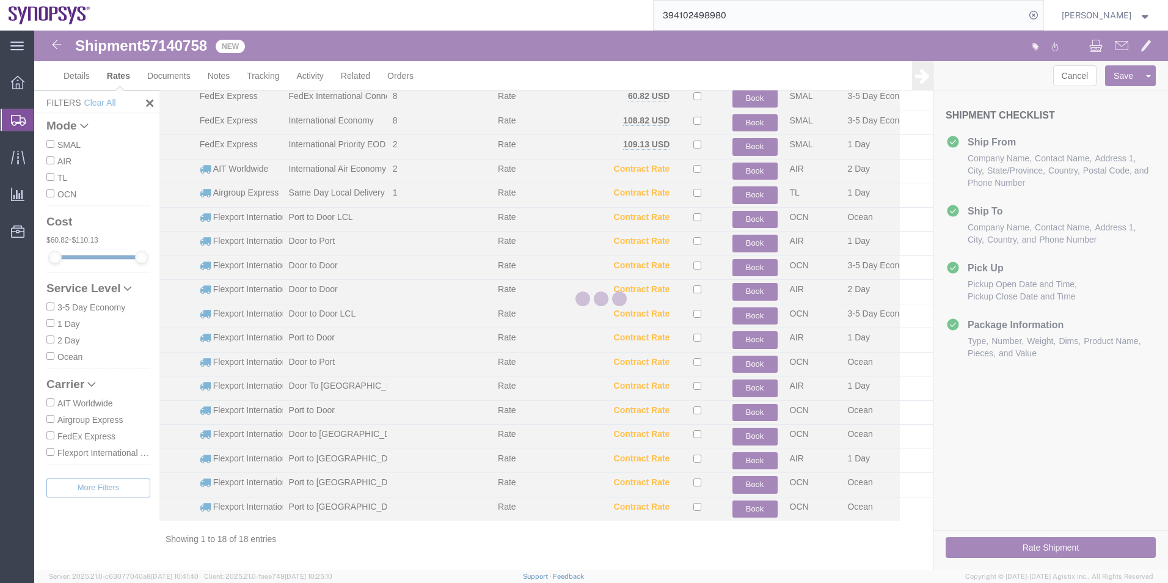
scroll to position [51, 0]
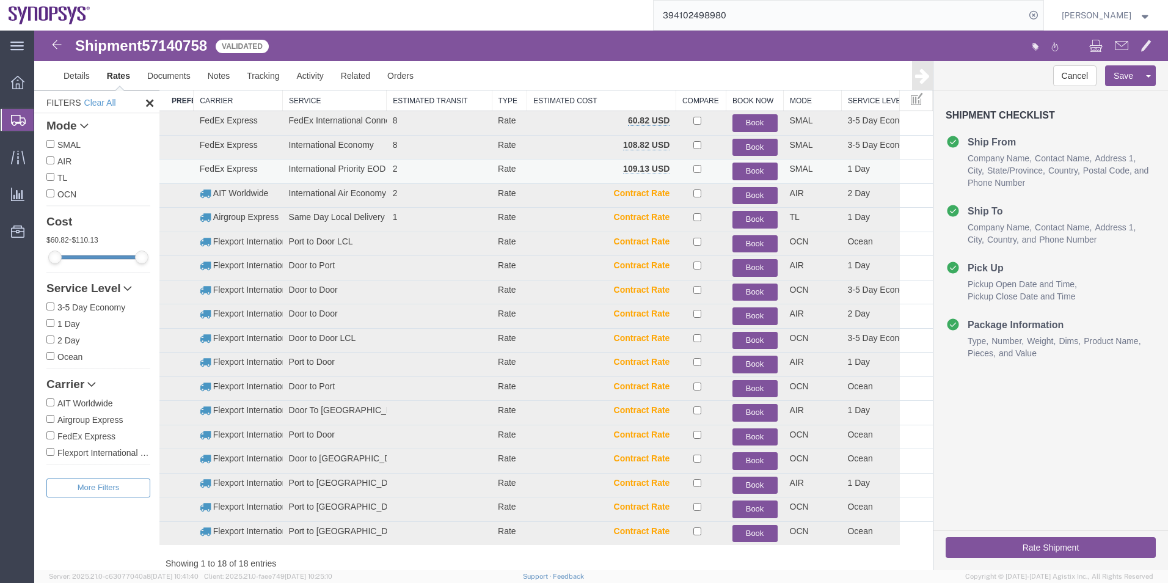
click at [751, 170] on button "Book" at bounding box center [754, 171] width 45 height 18
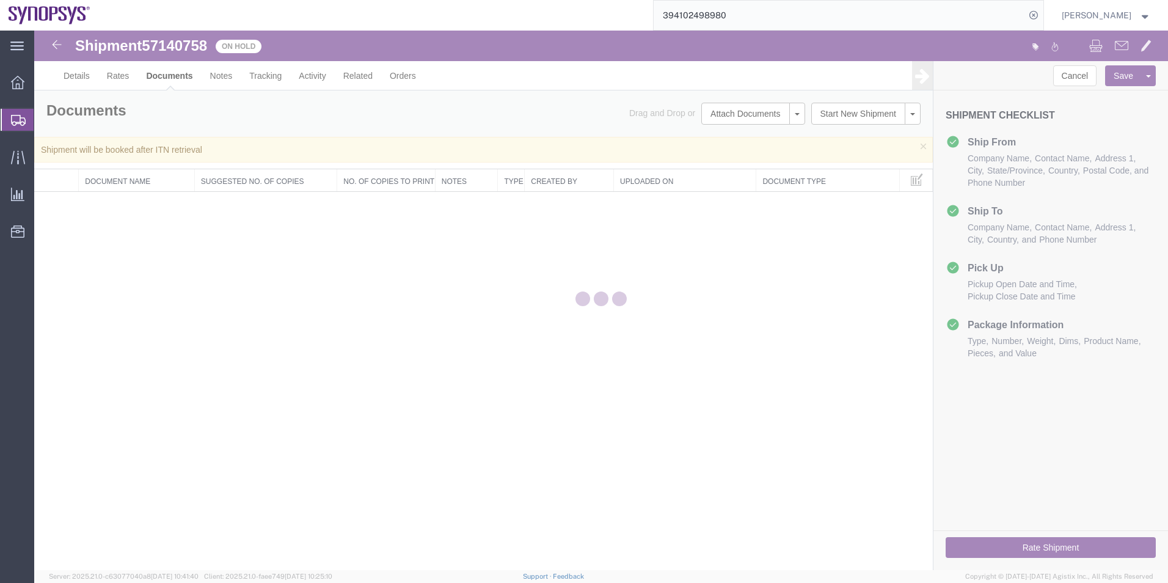
scroll to position [0, 0]
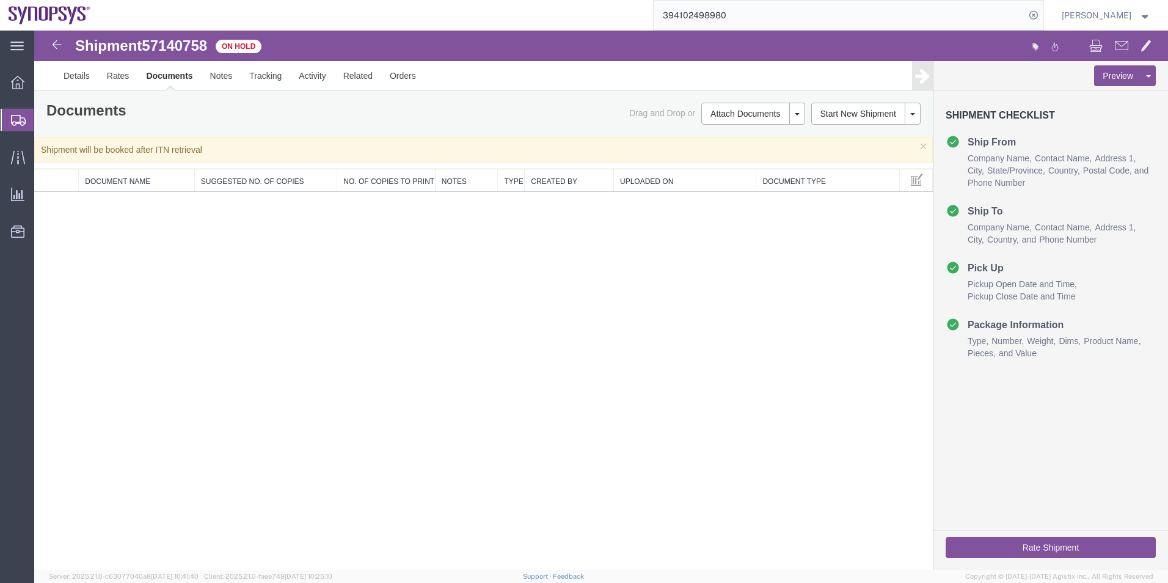
click at [0, 0] on span "Shipment Manager" at bounding box center [0, 0] width 0 height 0
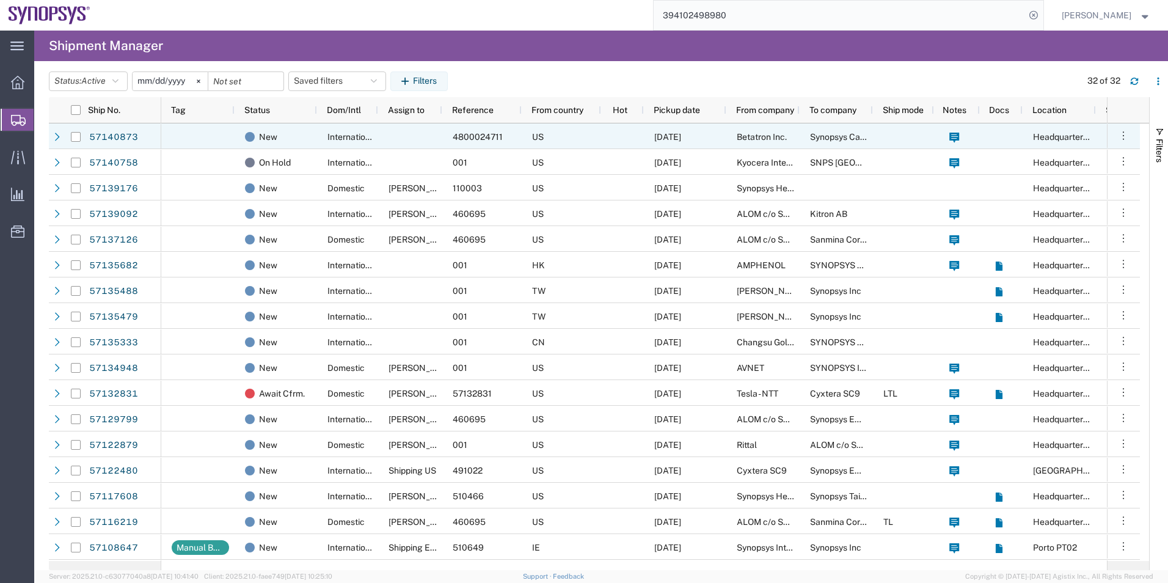
click at [385, 131] on div at bounding box center [410, 136] width 64 height 26
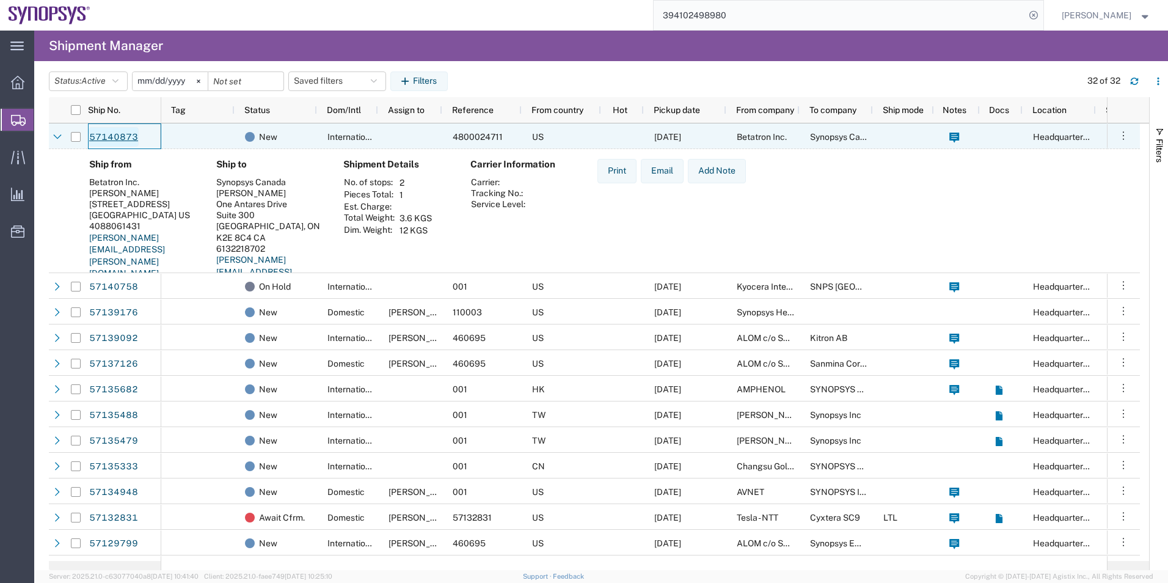
click at [96, 134] on link "57140873" at bounding box center [114, 137] width 50 height 20
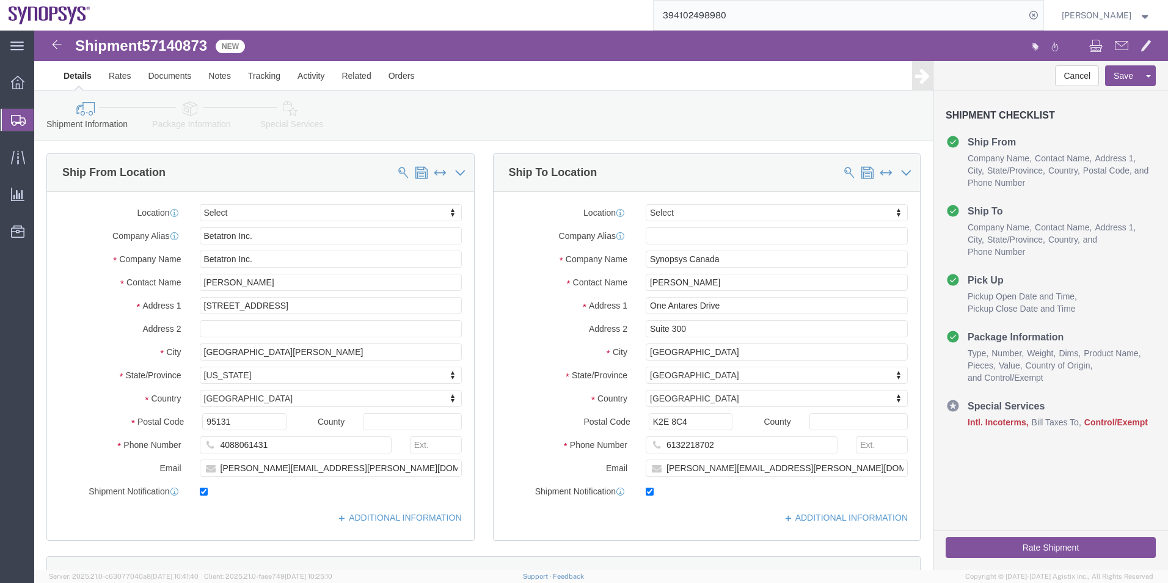
select select
click icon
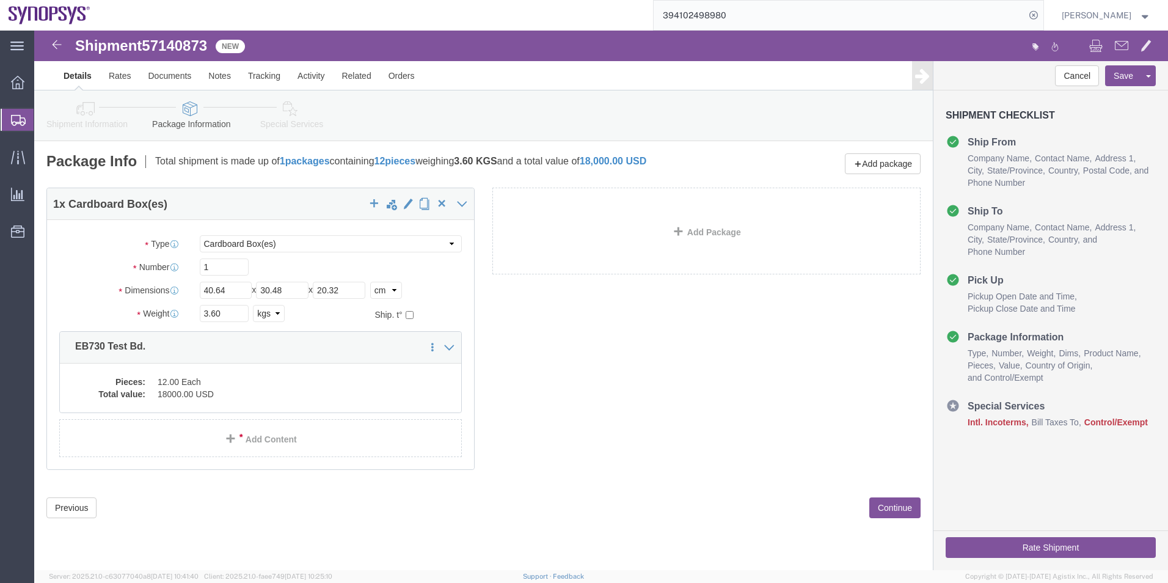
click icon
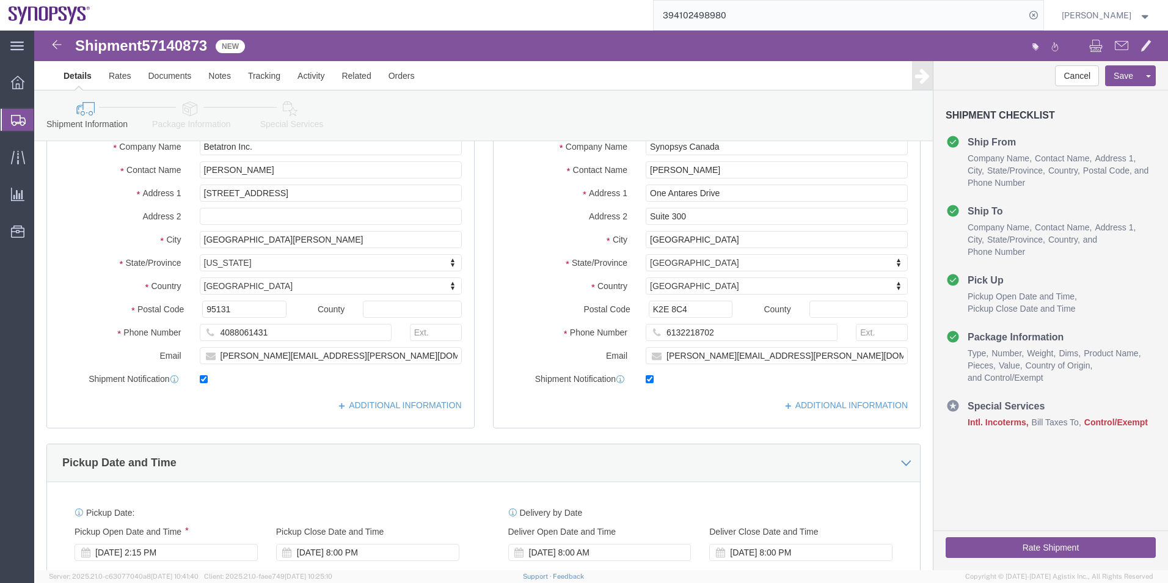
scroll to position [21, 0]
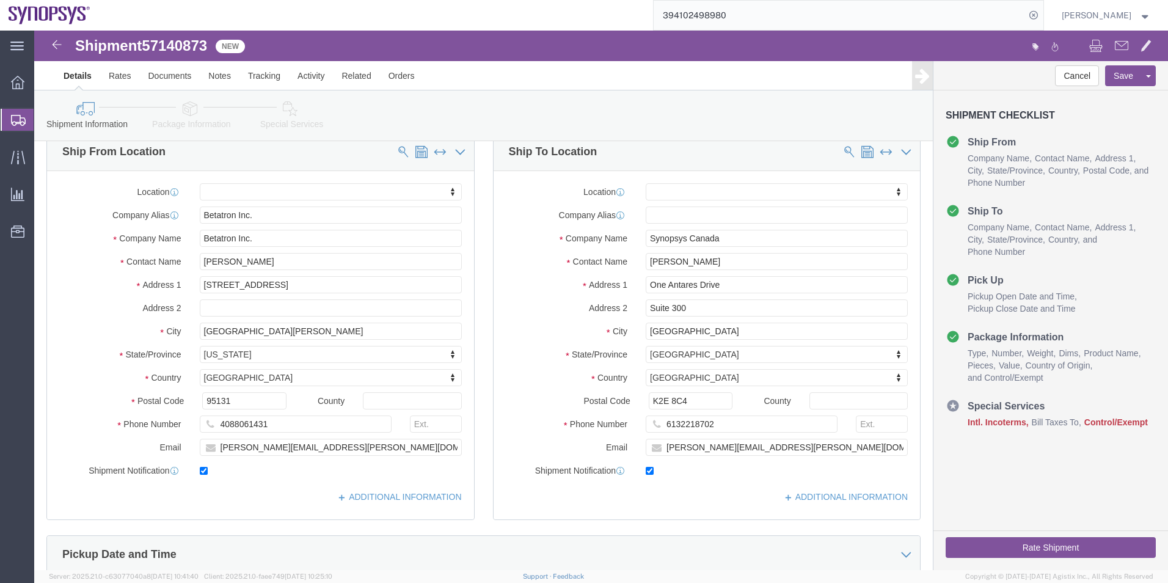
click icon
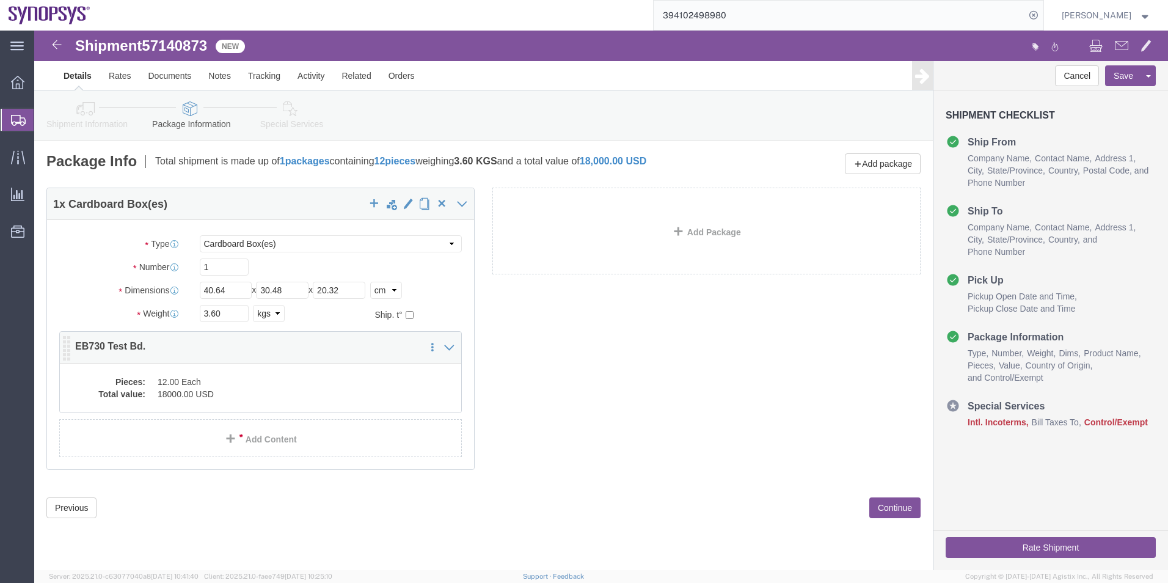
click dd "12.00 Each"
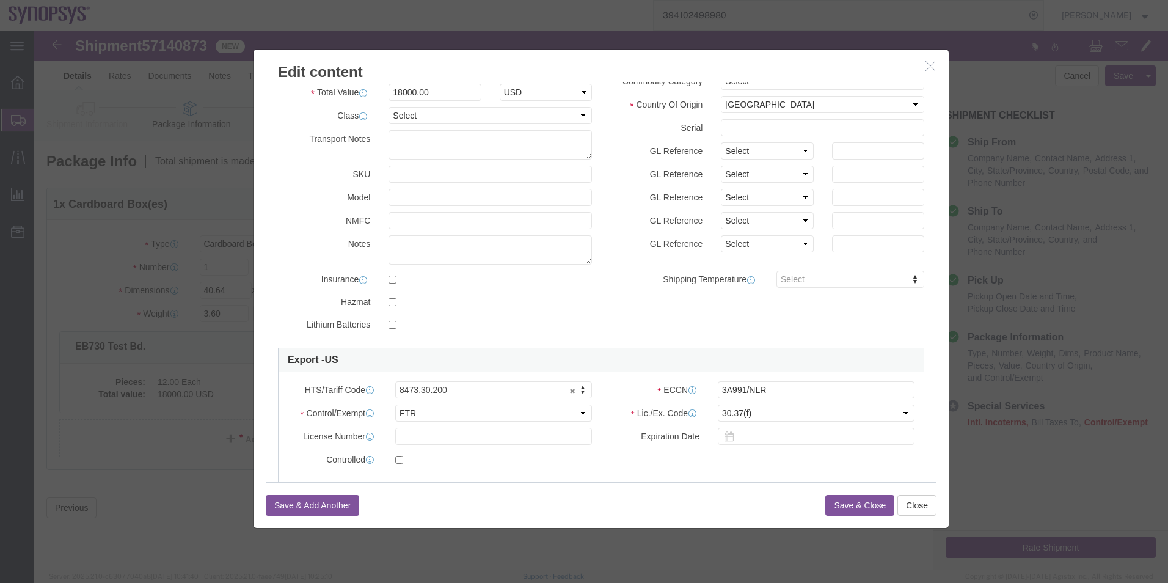
scroll to position [122, 0]
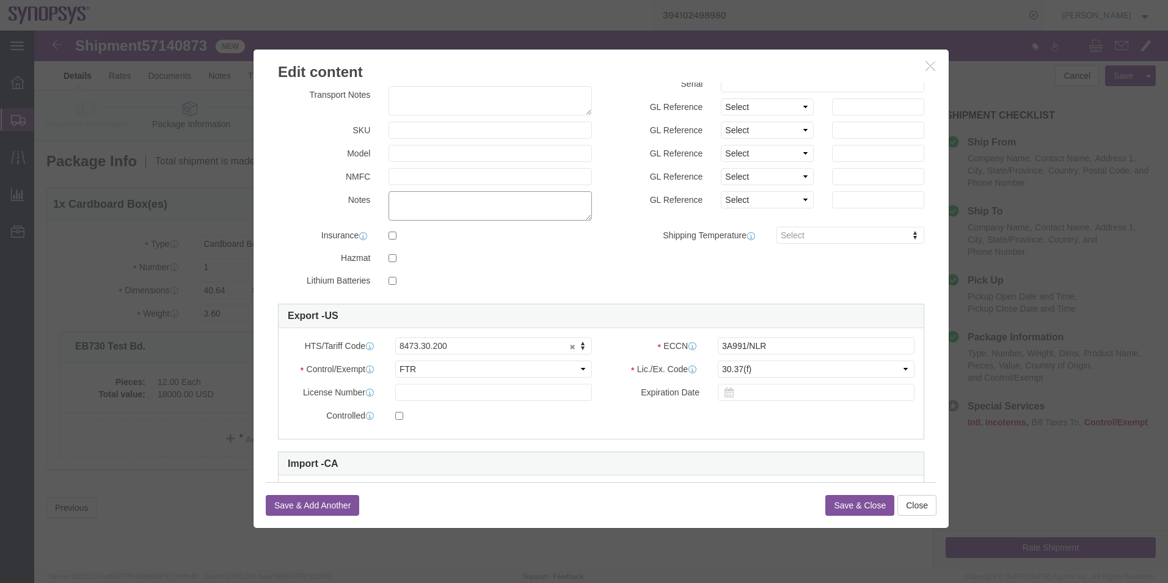
click textarea
drag, startPoint x: 431, startPoint y: 175, endPoint x: 288, endPoint y: 175, distance: 142.3
click div "Notes 8473.30.2000"
type textarea "8473.30.2000"
click div "HTS/Tariff Code 8473.30.200 8473.30.200 ECCN 3A991/NLR Control/Exempt Select AT…"
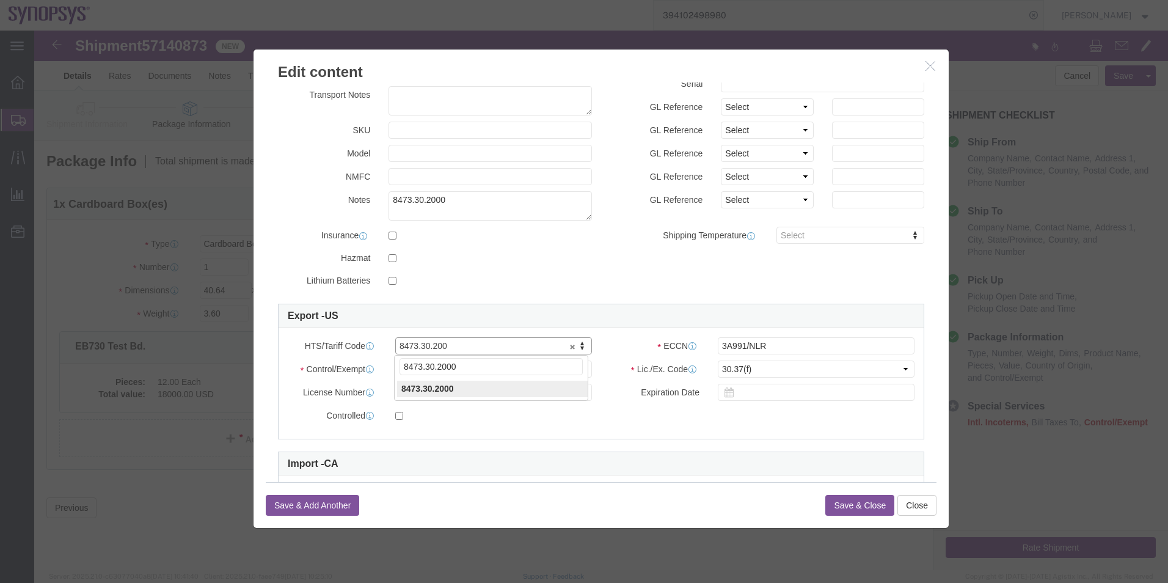
type input "8473.30.2000"
drag, startPoint x: 423, startPoint y: 166, endPoint x: 278, endPoint y: 183, distance: 145.8
click div "Notes 8473.30.2000"
click input "3A991/NLR"
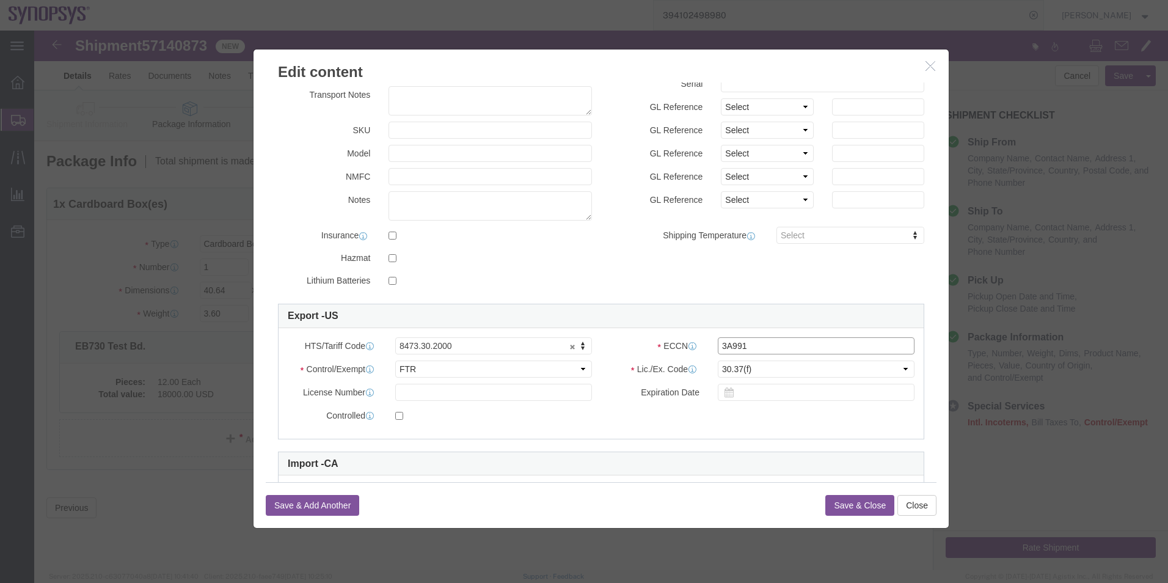
type input "3A991"
click div "Product Name EB730 Test Bd. Pieces 12.00 Select Bag Barrels 100Board Feet Bottl…"
click select "Select 30.2(d)(2) 30.36 30.37(a) 30.37(f) 30.37(g) 30.37(h) 30.37(i) 30.37(j) 3…"
select select "30.36"
click select "Select 30.2(d)(2) 30.36 30.37(a) 30.37(f) 30.37(g) 30.37(h) 30.37(i) 30.37(j) 3…"
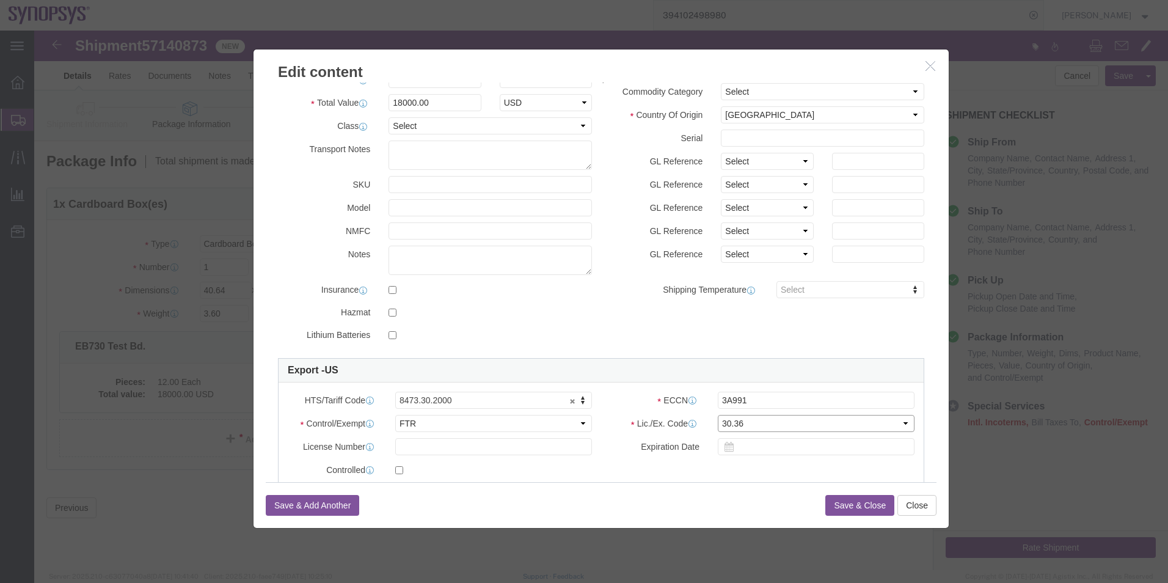
scroll to position [0, 0]
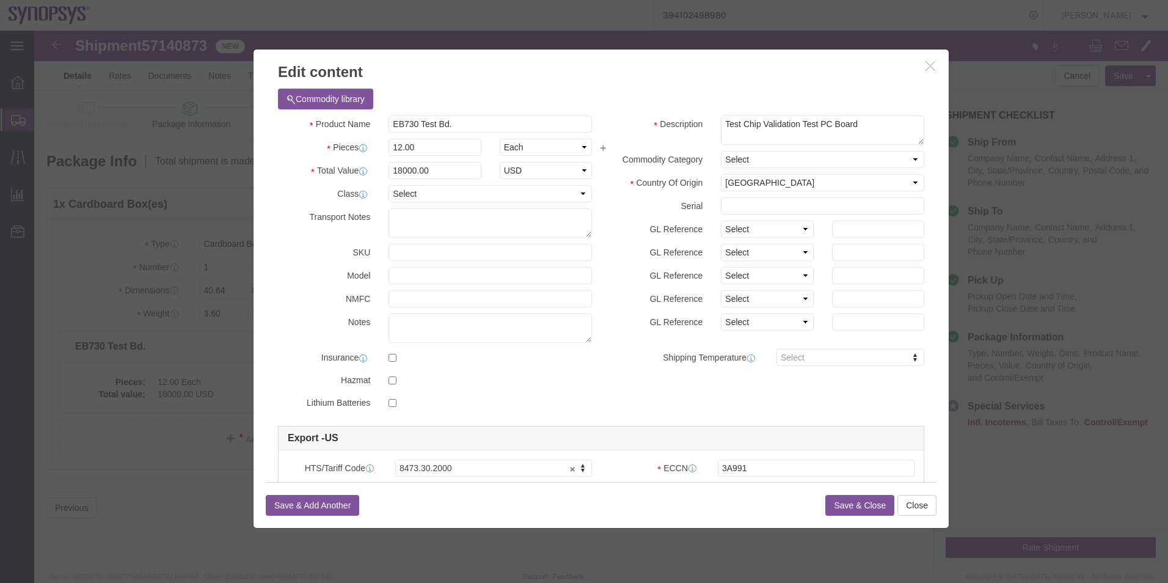
click button "Save & Close"
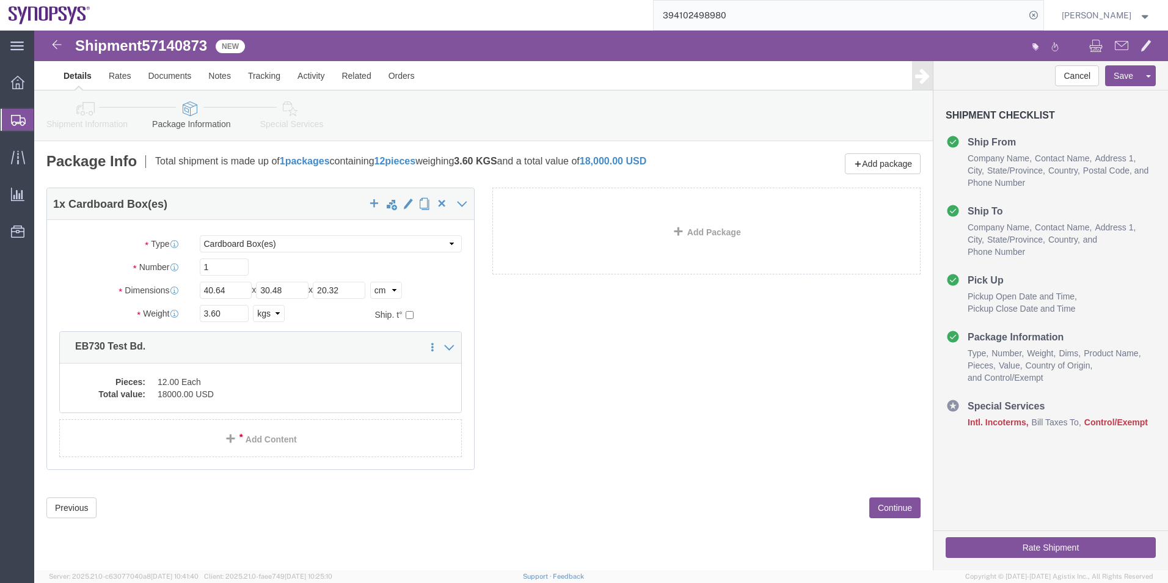
click icon
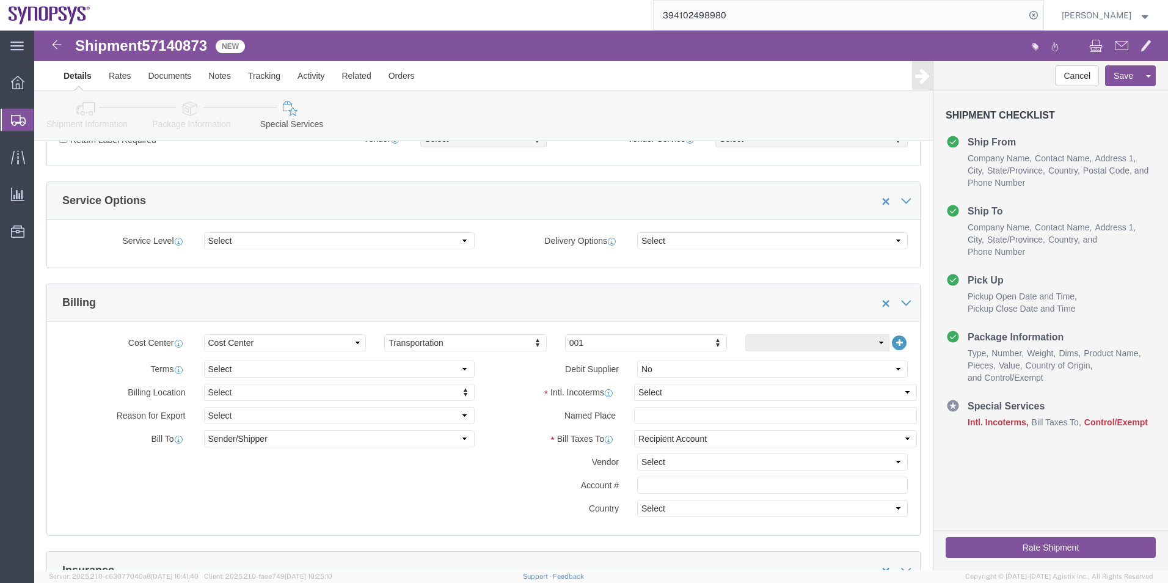
scroll to position [489, 0]
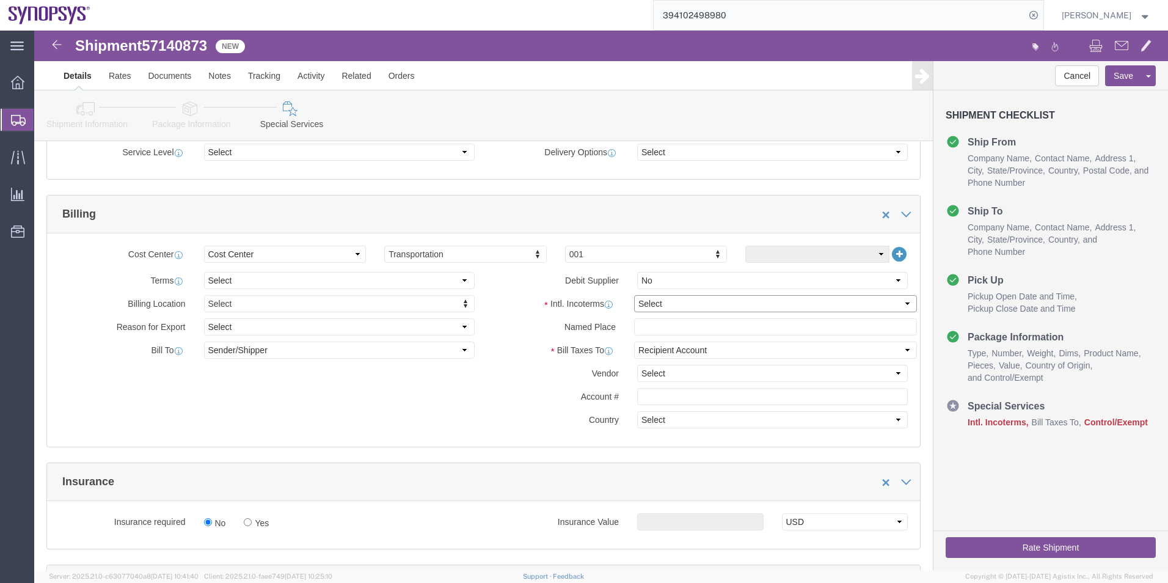
click select "Select Carriage Insurance Paid Carriage Paid To Cost and Freight Cost Insurance…"
select select "DAP"
click select "Select Carriage Insurance Paid Carriage Paid To Cost and Freight Cost Insurance…"
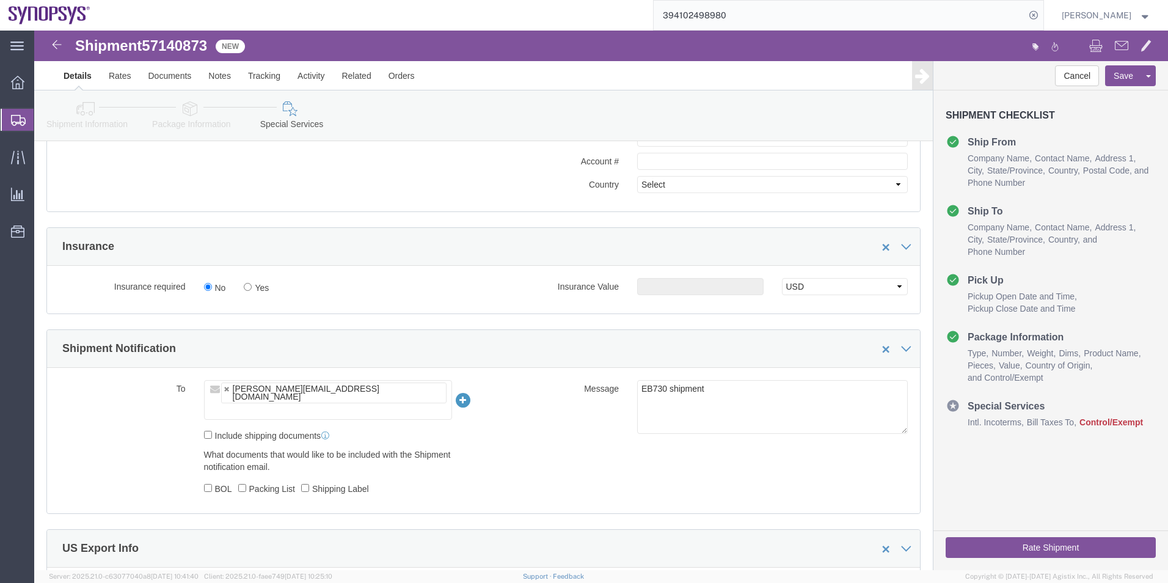
scroll to position [794, 0]
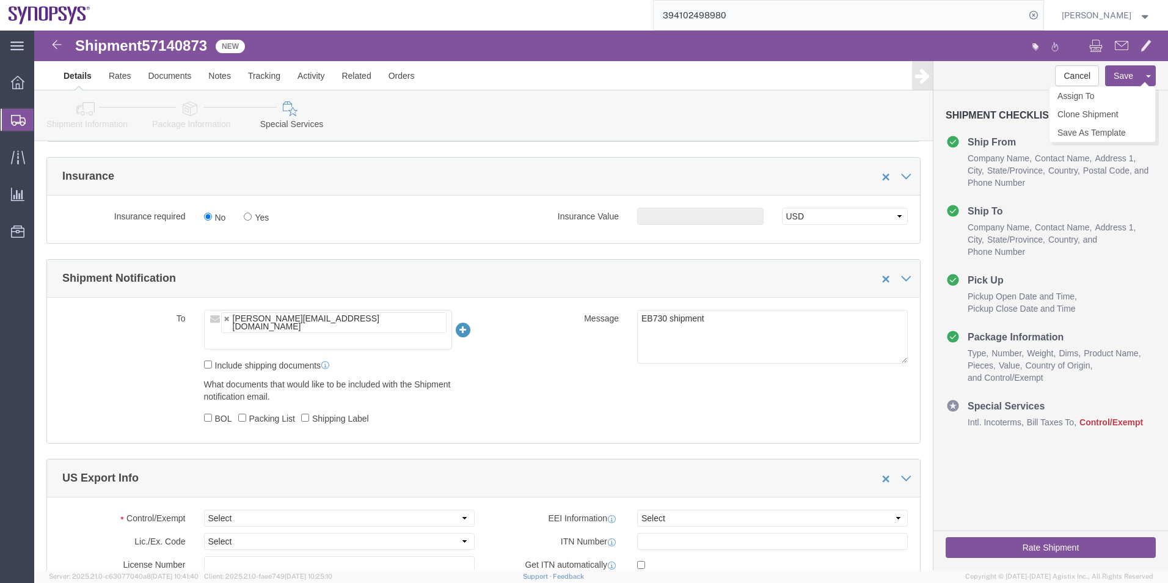
click button "Save"
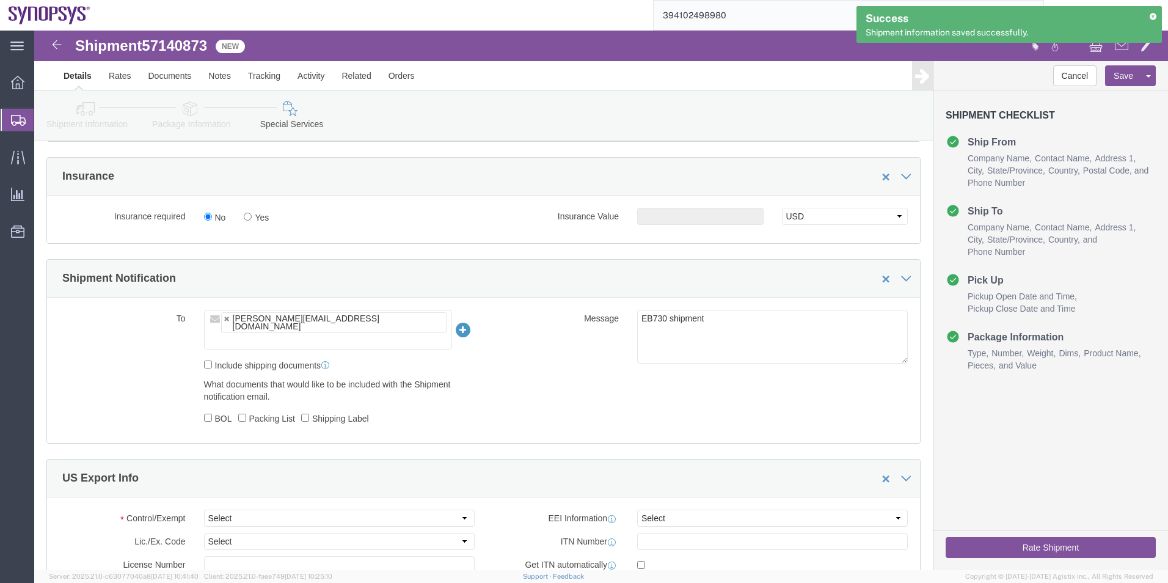
click icon
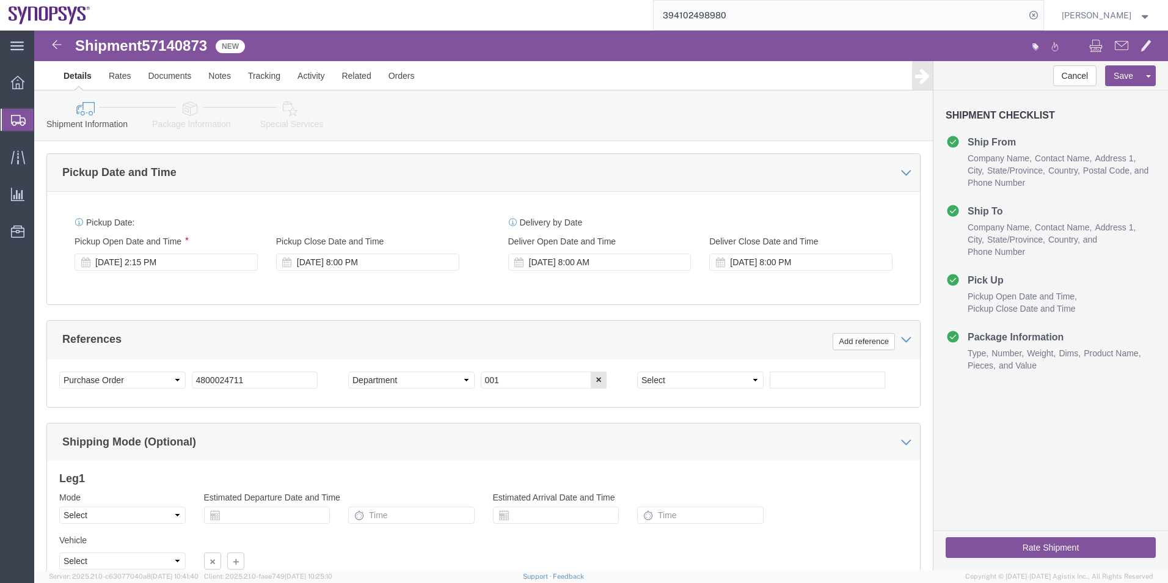
scroll to position [265, 0]
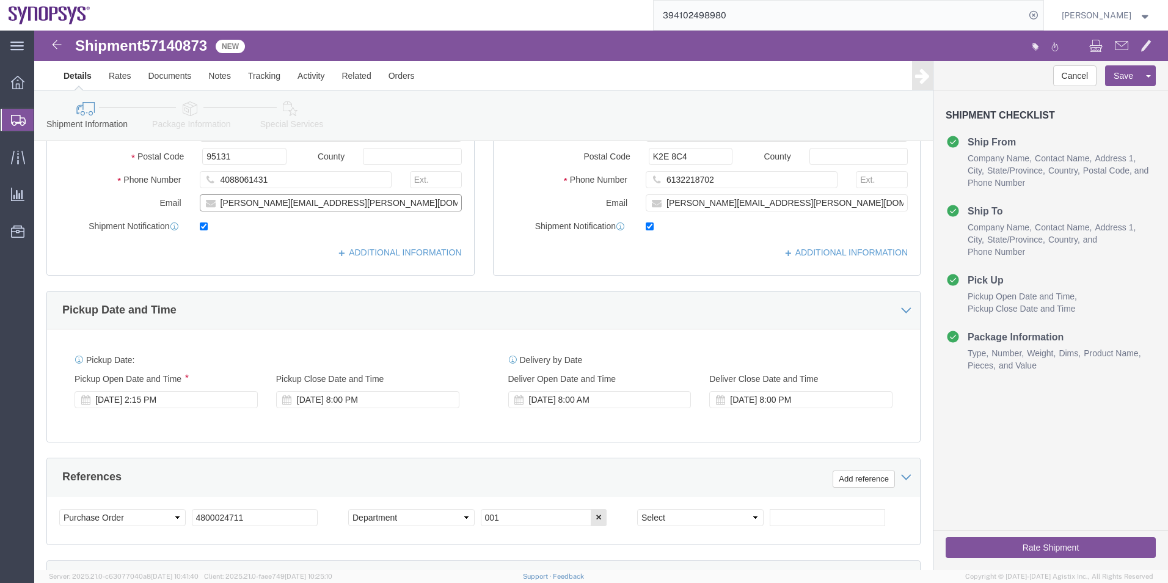
drag, startPoint x: 310, startPoint y: 170, endPoint x: 97, endPoint y: 176, distance: 212.6
click div "Email [PERSON_NAME][EMAIL_ADDRESS][PERSON_NAME][DOMAIN_NAME]"
click icon
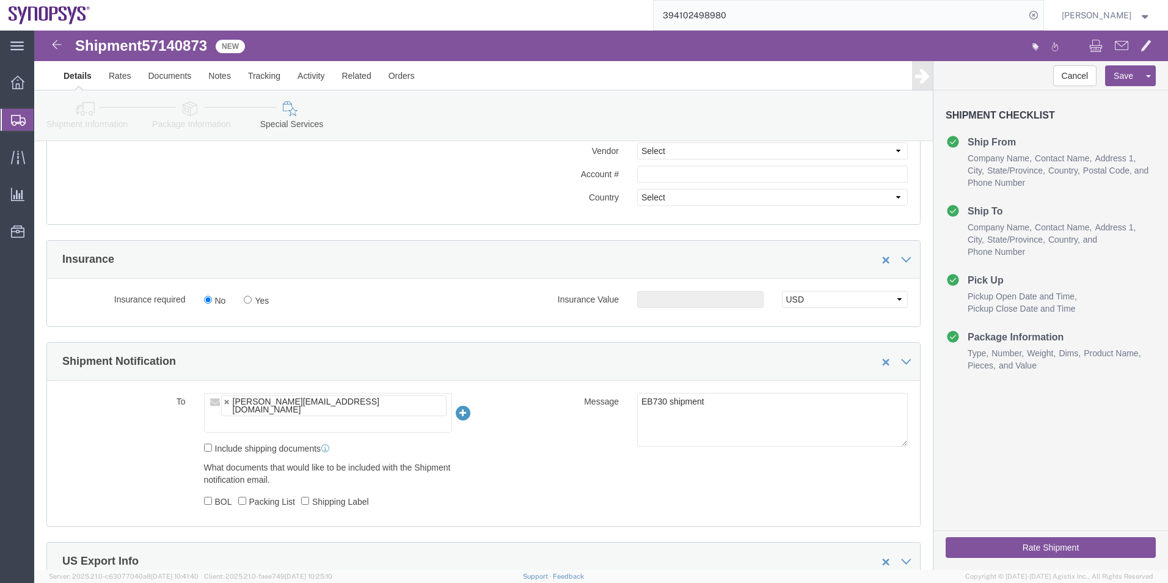
scroll to position [815, 0]
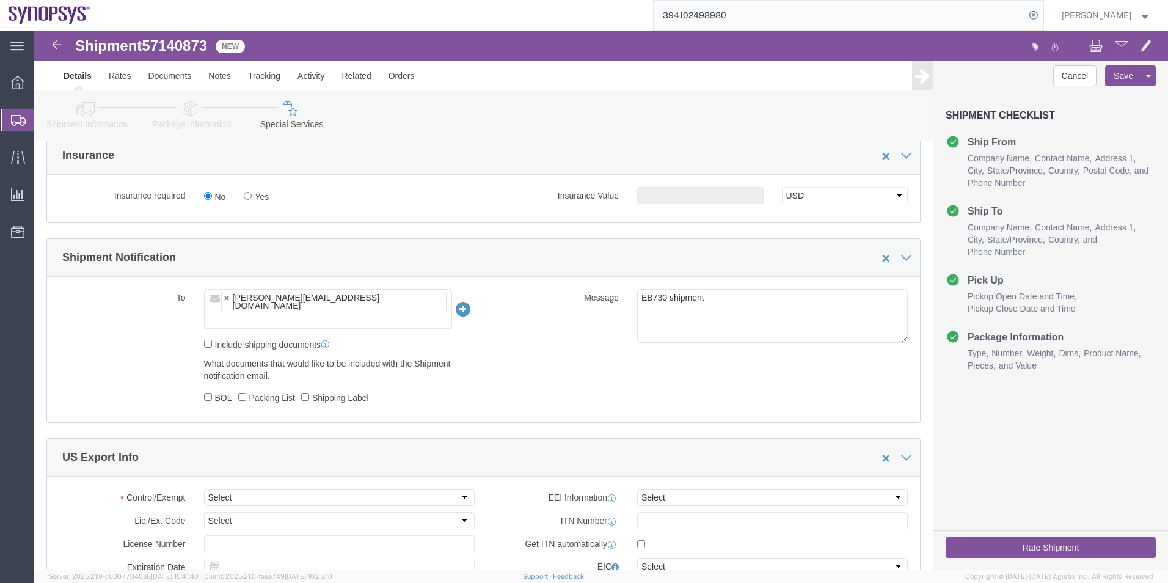
click ul "[PERSON_NAME][EMAIL_ADDRESS][DOMAIN_NAME]"
paste input "[PERSON_NAME][EMAIL_ADDRESS][PERSON_NAME][DOMAIN_NAME]"
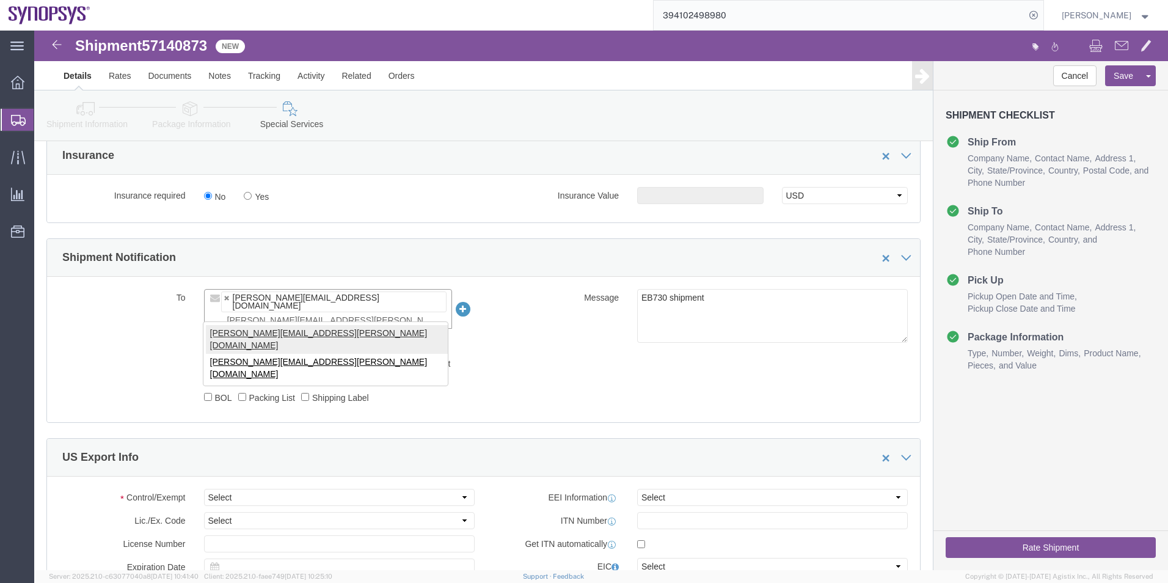
type input "[PERSON_NAME][EMAIL_ADDRESS][PERSON_NAME][DOMAIN_NAME]"
type input "[PERSON_NAME][EMAIL_ADDRESS][DOMAIN_NAME],[PERSON_NAME][DOMAIN_NAME][EMAIL_ADDR…"
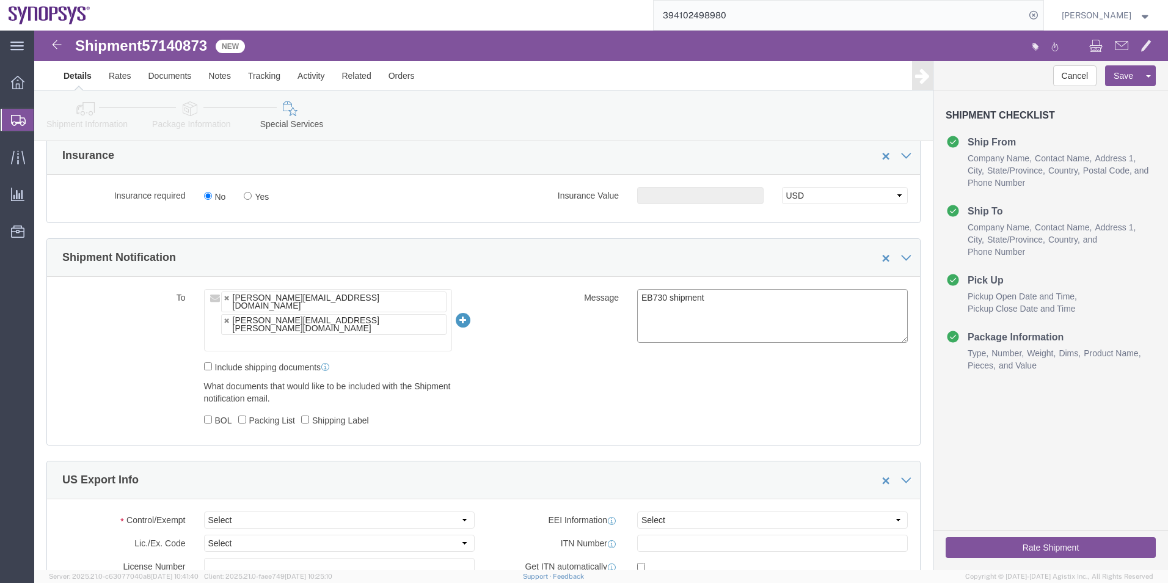
drag, startPoint x: 679, startPoint y: 274, endPoint x: 501, endPoint y: 274, distance: 177.7
click div "Message EB730 shipment"
click ul "[PERSON_NAME][EMAIL_ADDRESS][DOMAIN_NAME] [PERSON_NAME][EMAIL_ADDRESS][PERSON_N…"
type input "[EMAIL_ADDRESS][DOMAIN_NAME]"
type input "[PERSON_NAME][EMAIL_ADDRESS][DOMAIN_NAME],[PERSON_NAME][DOMAIN_NAME][EMAIL_ADDR…"
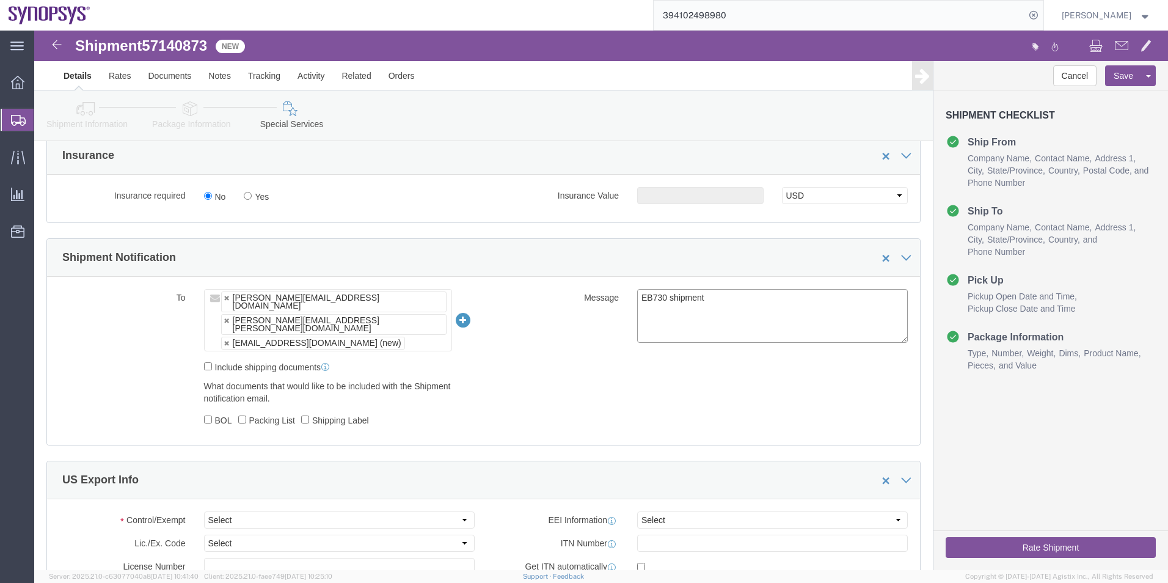
click textarea "EB730 shipment"
type textarea "EB730 shipment Please see attached. -[GEOGRAPHIC_DATA]"
click select "Select ATF BIS DEA EPA FDA FTR ITAR OFAC Other (OPA)"
select select "FTR"
click select "Select ATF BIS DEA EPA FDA FTR ITAR OFAC Other (OPA)"
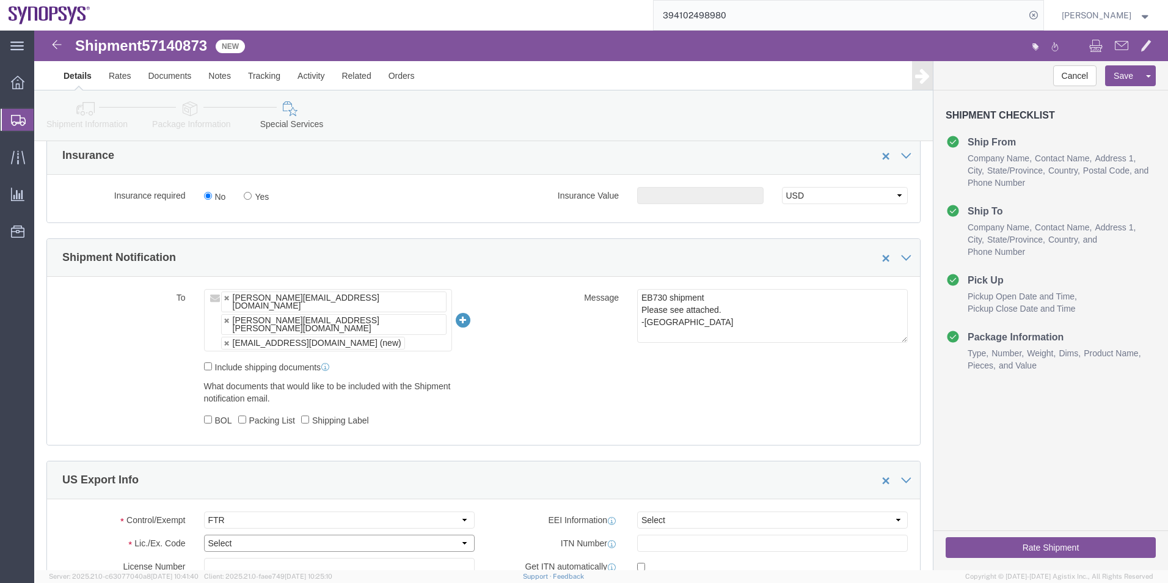
click select "Select 30.2(d)(2) 30.36 30.37(a) 30.37(f) 30.37(g) 30.37(h) 30.37(i) 30.37(j) 3…"
select select "30.36"
click select "Select 30.2(d)(2) 30.36 30.37(a) 30.37(f) 30.37(g) 30.37(h) 30.37(i) 30.37(j) 3…"
click select "Select AES-Direct EEI Carrier File EEI EEI Exempt"
select select "EXEM"
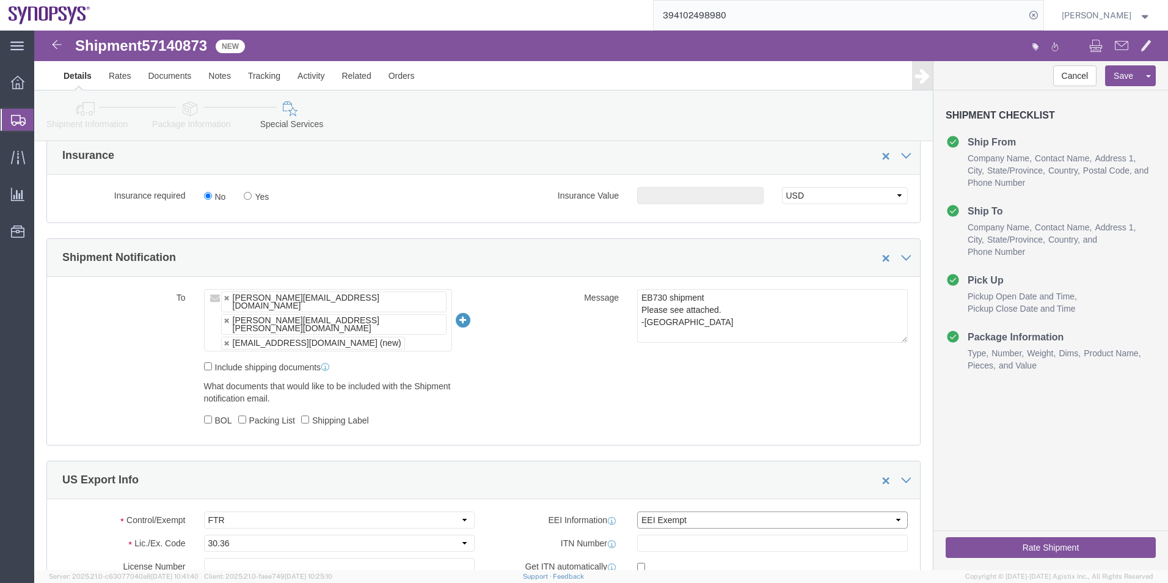
click select "Select AES-Direct EEI Carrier File EEI EEI Exempt"
click button "Rate Shipment"
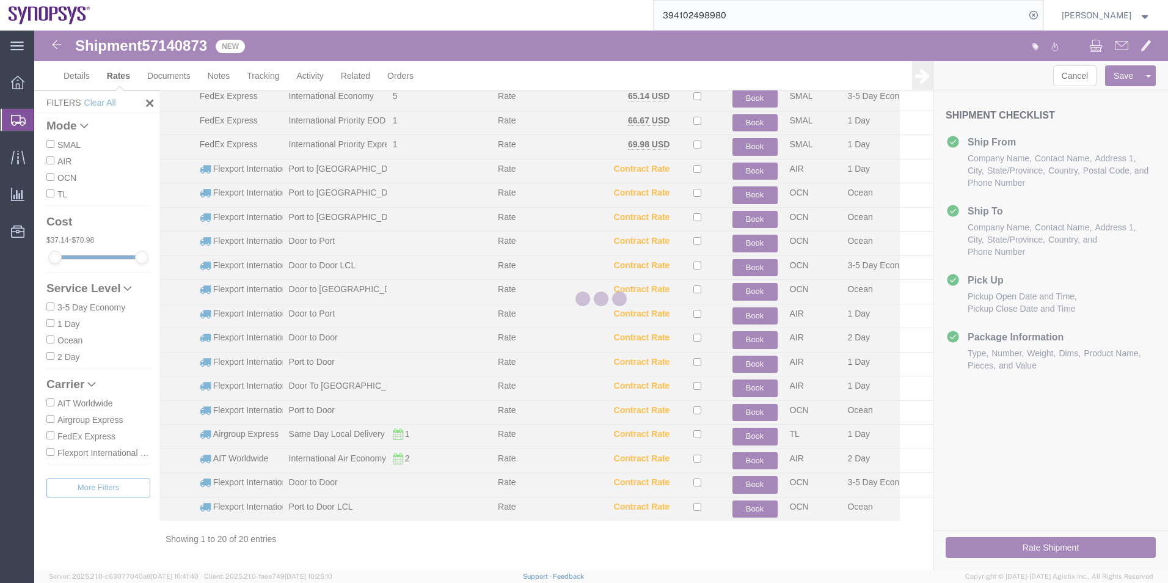
scroll to position [100, 0]
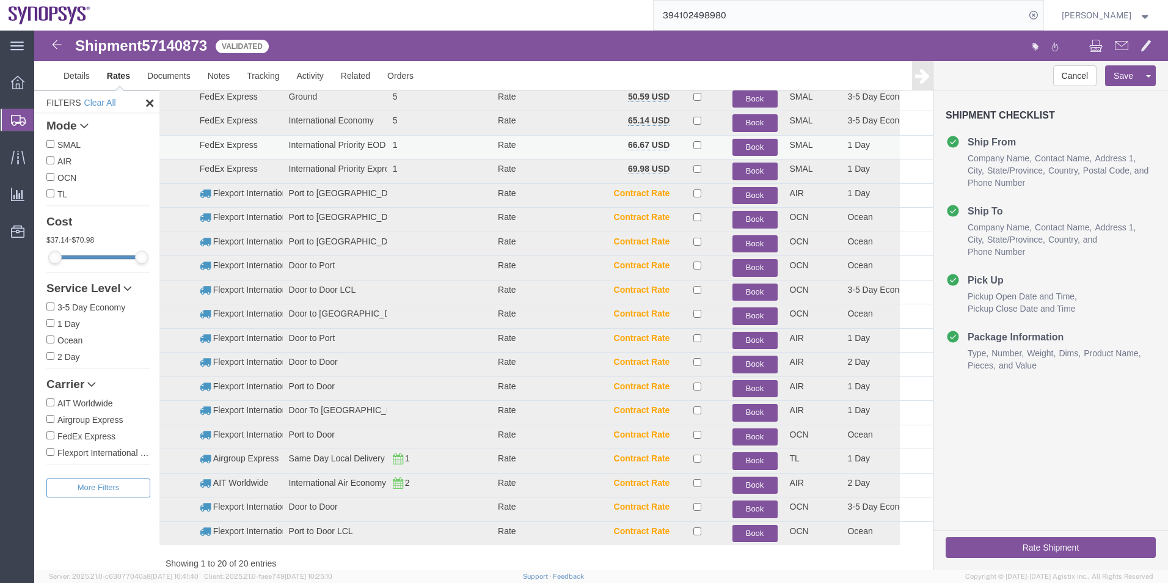
click at [742, 144] on button "Book" at bounding box center [754, 148] width 45 height 18
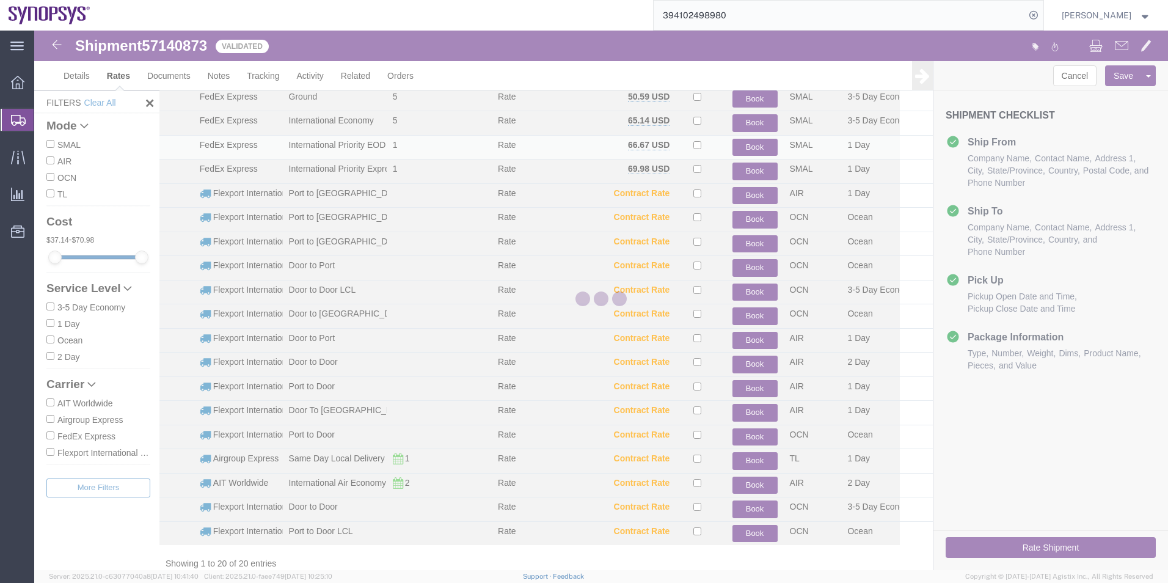
scroll to position [0, 0]
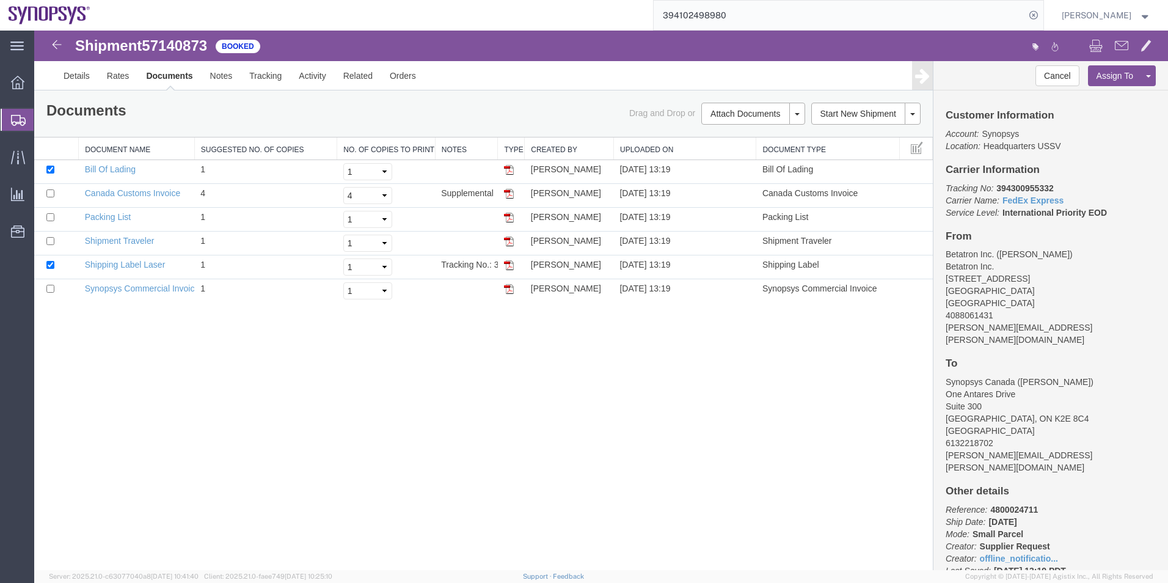
click at [0, 0] on span "Shipment Manager" at bounding box center [0, 0] width 0 height 0
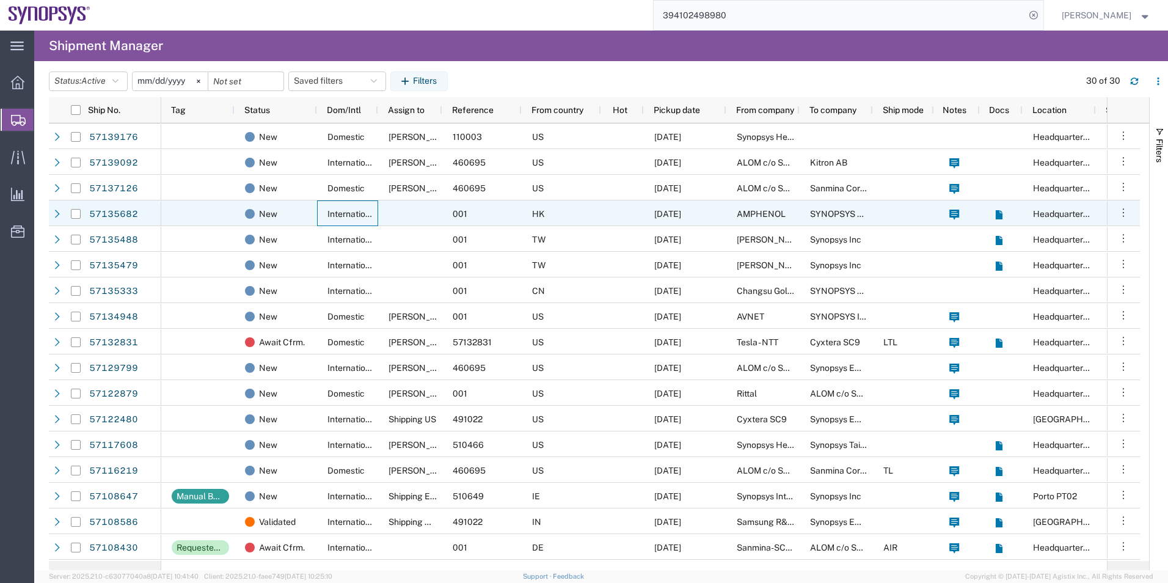
click at [318, 210] on div "International" at bounding box center [347, 213] width 61 height 26
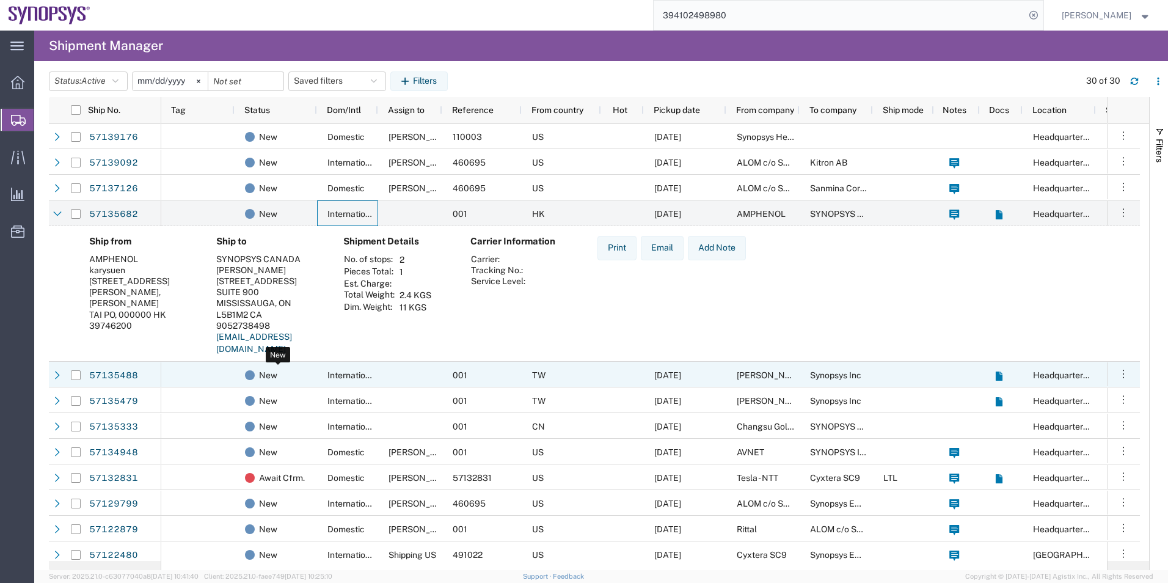
click at [286, 370] on div "New" at bounding box center [278, 375] width 67 height 26
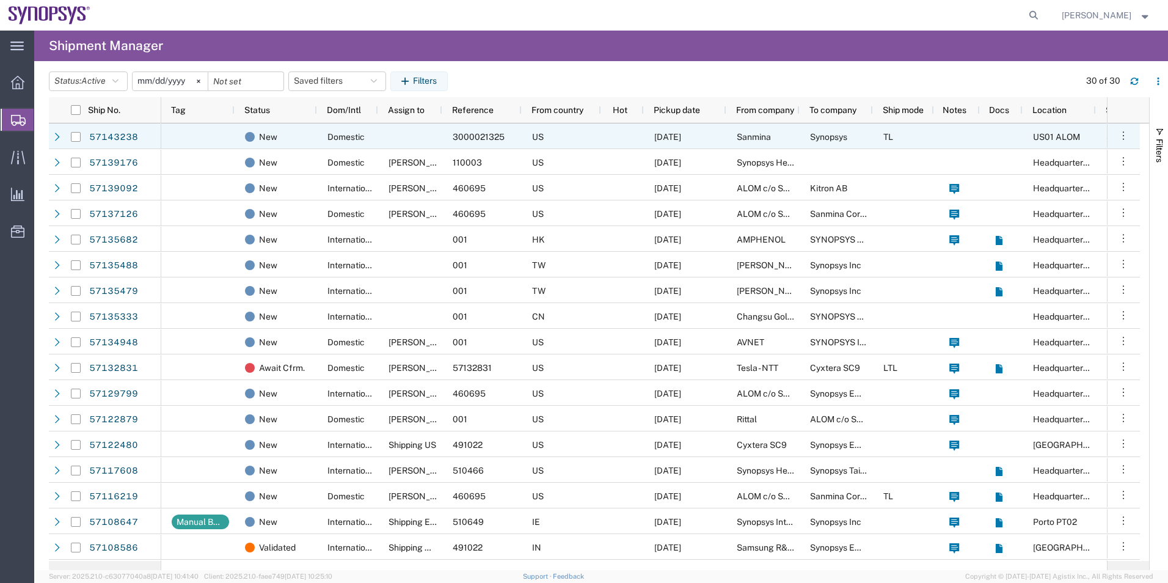
click at [582, 131] on div "US" at bounding box center [561, 136] width 79 height 26
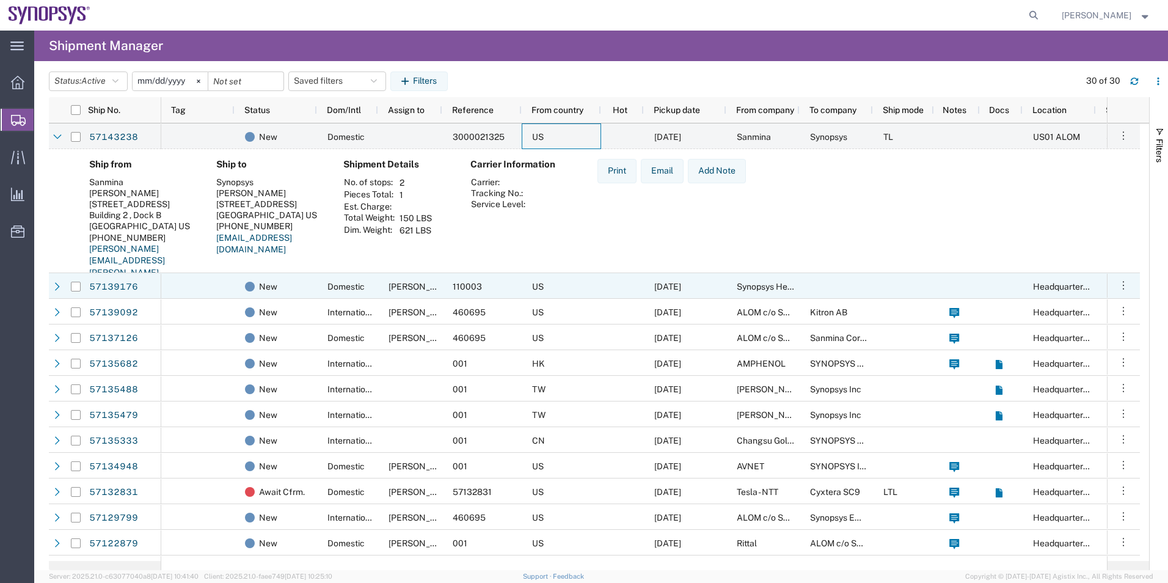
click at [341, 285] on span "Domestic" at bounding box center [345, 287] width 37 height 10
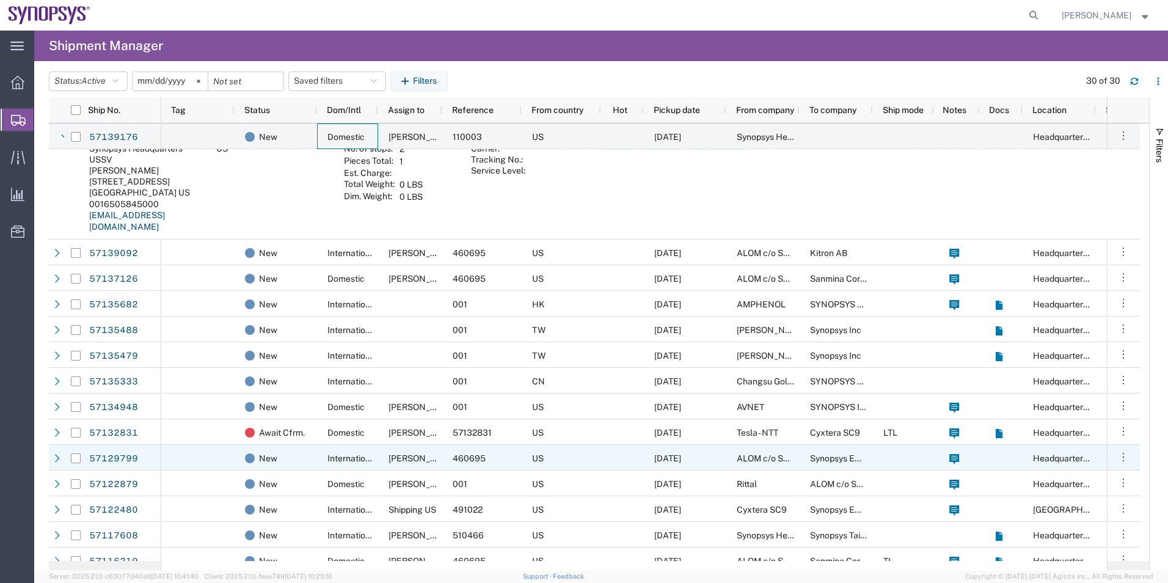
scroll to position [428, 0]
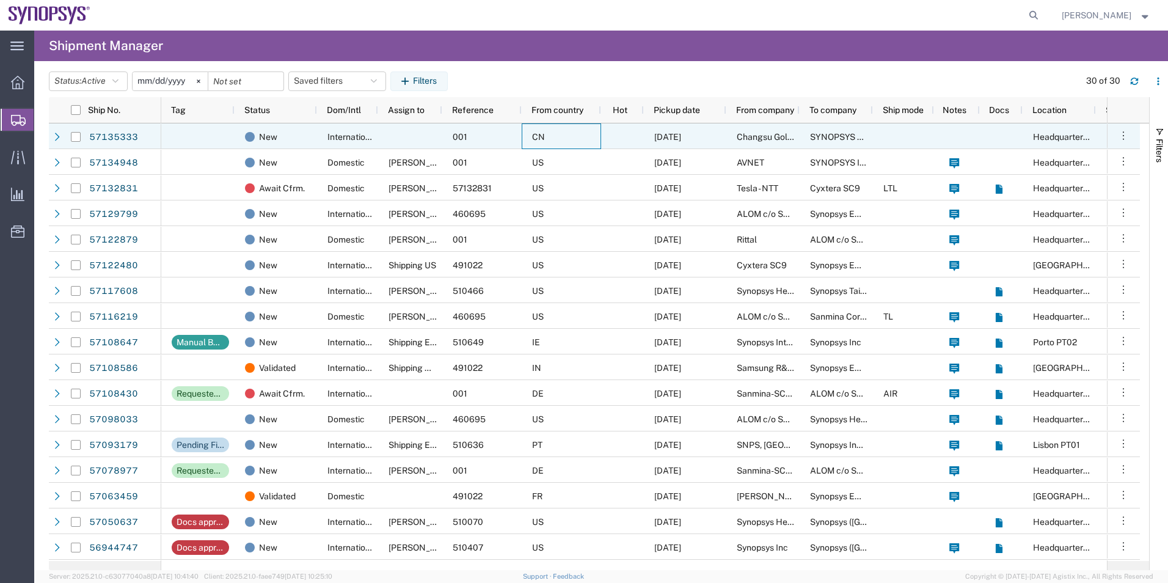
click at [592, 136] on div "CN" at bounding box center [561, 136] width 79 height 26
